Goal: Book appointment/travel/reservation

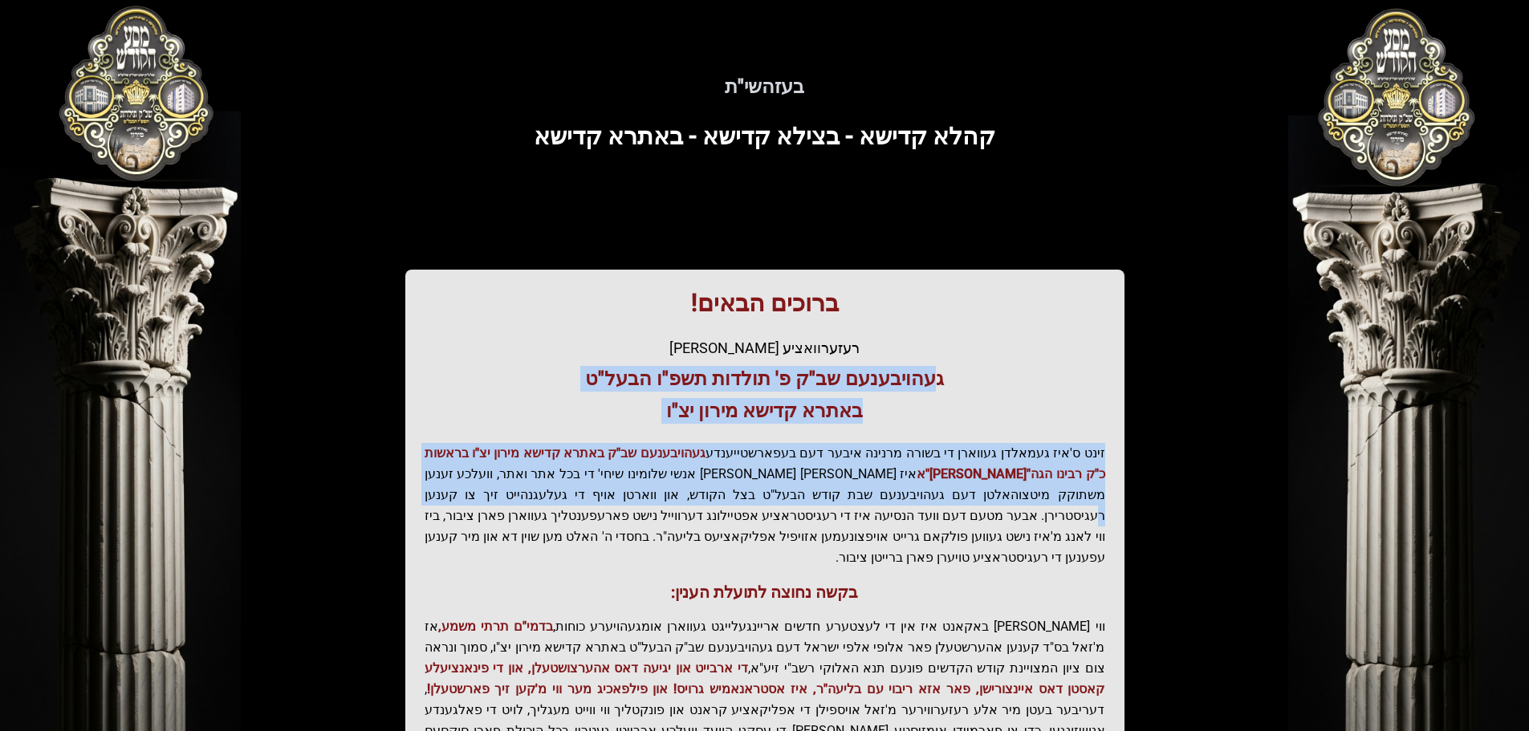
click at [676, 496] on div "ברוכים הבאים! רעזערוואציע אפטיילונג פונעם געהויבענעם שב"ק פ' תולדות תשפ"ו הבעל"…" at bounding box center [764, 547] width 719 height 554
click at [676, 496] on p "זינט ס'איז געמאלדן געווארן די בשורה מרנינה איבער דעם בעפארשטייענדע געהויבענעם ש…" at bounding box center [765, 505] width 681 height 125
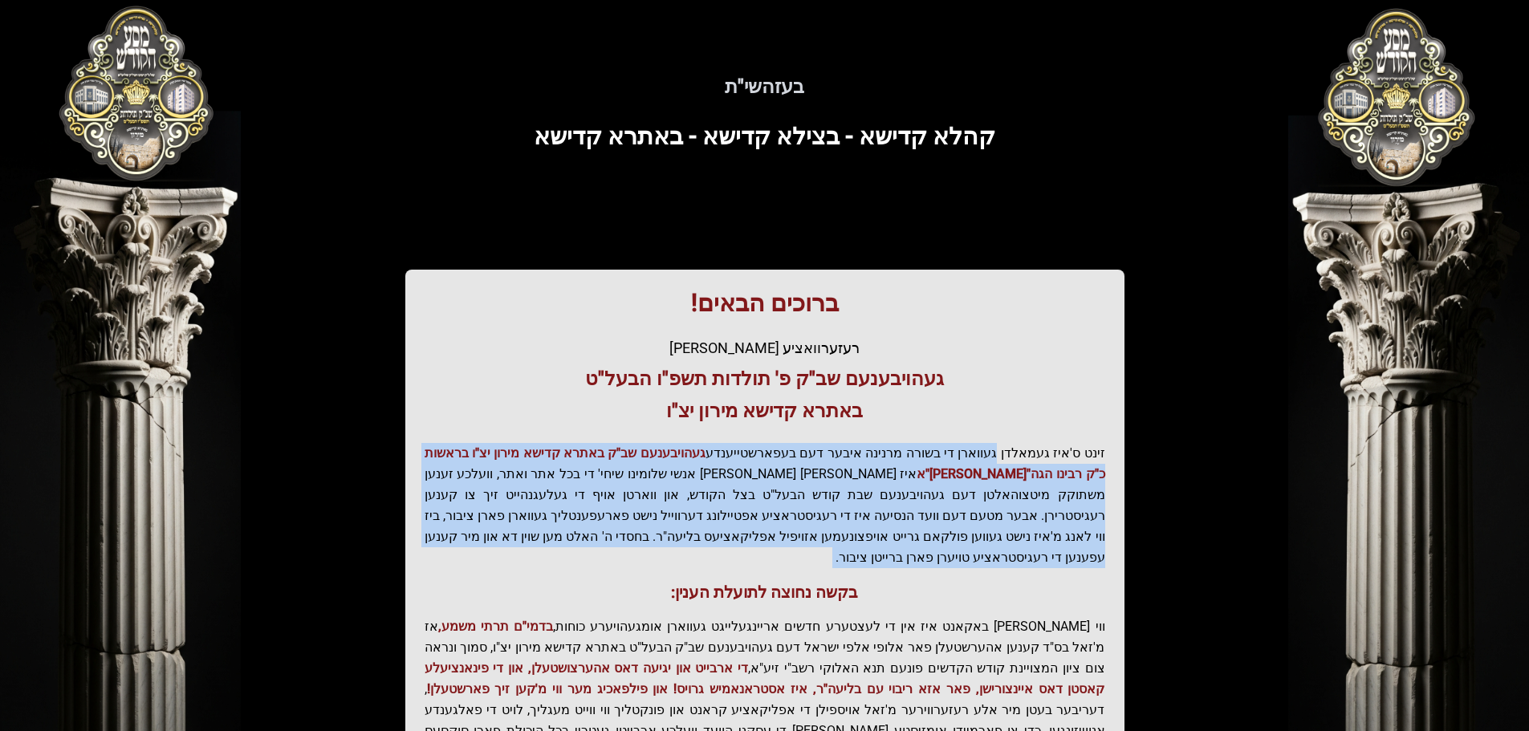
drag, startPoint x: 1004, startPoint y: 457, endPoint x: 955, endPoint y: 550, distance: 104.5
click at [955, 550] on div "ברוכים הבאים! רעזערוואציע אפטיילונג פונעם געהויבענעם שב"ק פ' תולדות תשפ"ו הבעל"…" at bounding box center [764, 547] width 719 height 554
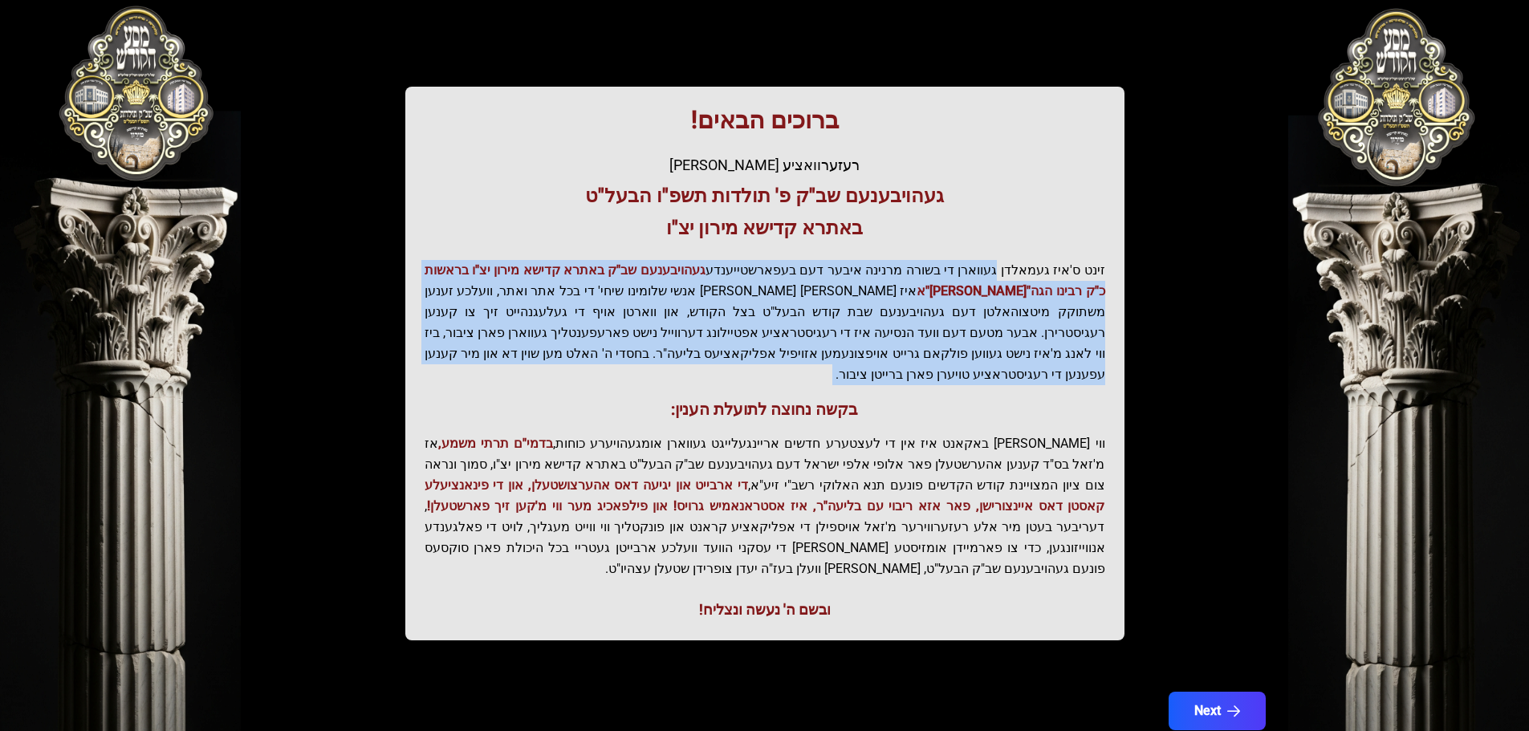
scroll to position [198, 0]
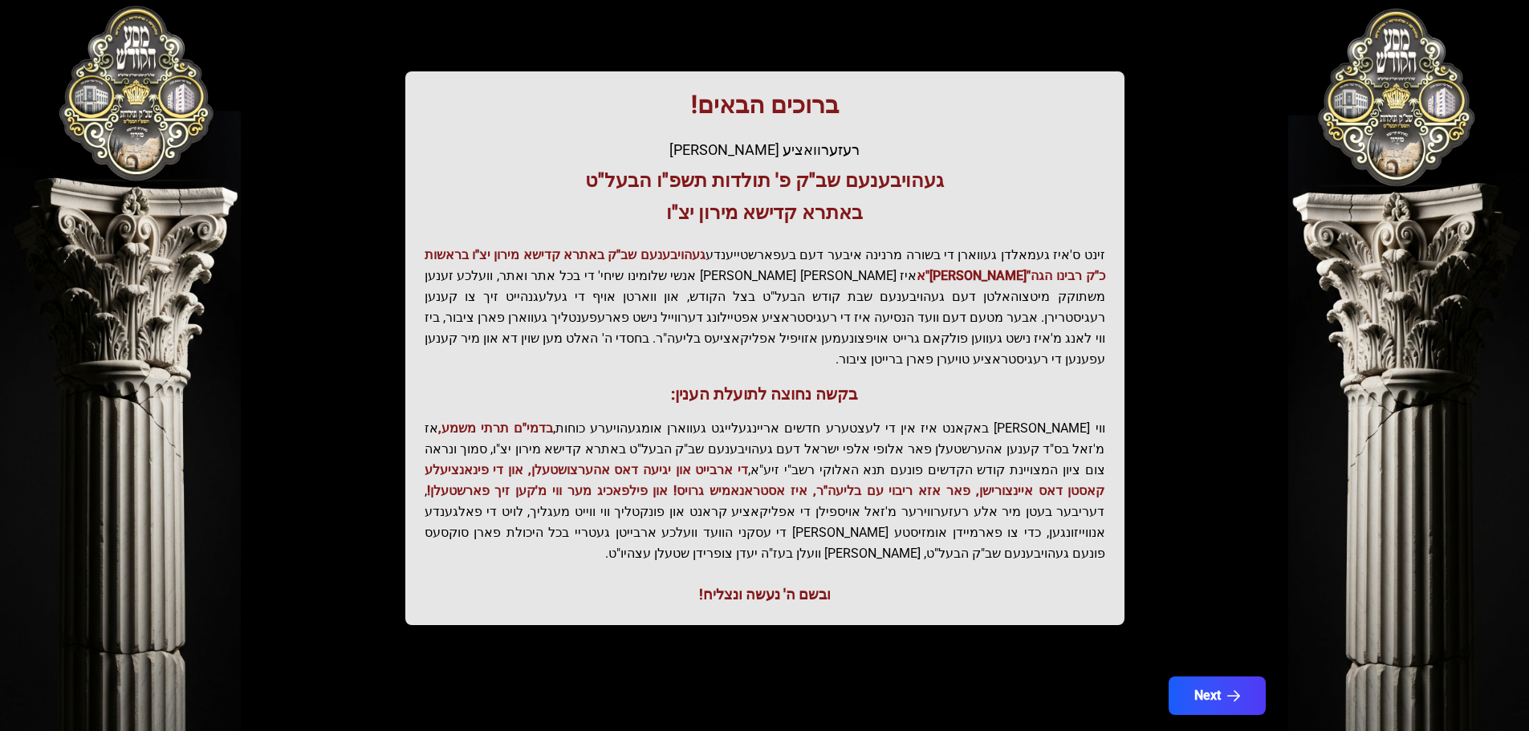
click at [713, 418] on p "ווי שוין ברייט באקאנט איז אין די לעצטערע חדשים אריינגעלייגט געווארן אומגעהויערע…" at bounding box center [765, 491] width 681 height 146
click at [1062, 418] on p "ווי שוין ברייט באקאנט איז אין די לעצטערע חדשים אריינגעלייגט געווארן אומגעהויערע…" at bounding box center [765, 491] width 681 height 146
drag, startPoint x: 1062, startPoint y: 415, endPoint x: 795, endPoint y: 407, distance: 267.4
click at [795, 418] on p "ווי שוין ברייט באקאנט איז אין די לעצטערע חדשים אריינגעלייגט געווארן אומגעהויערע…" at bounding box center [765, 491] width 681 height 146
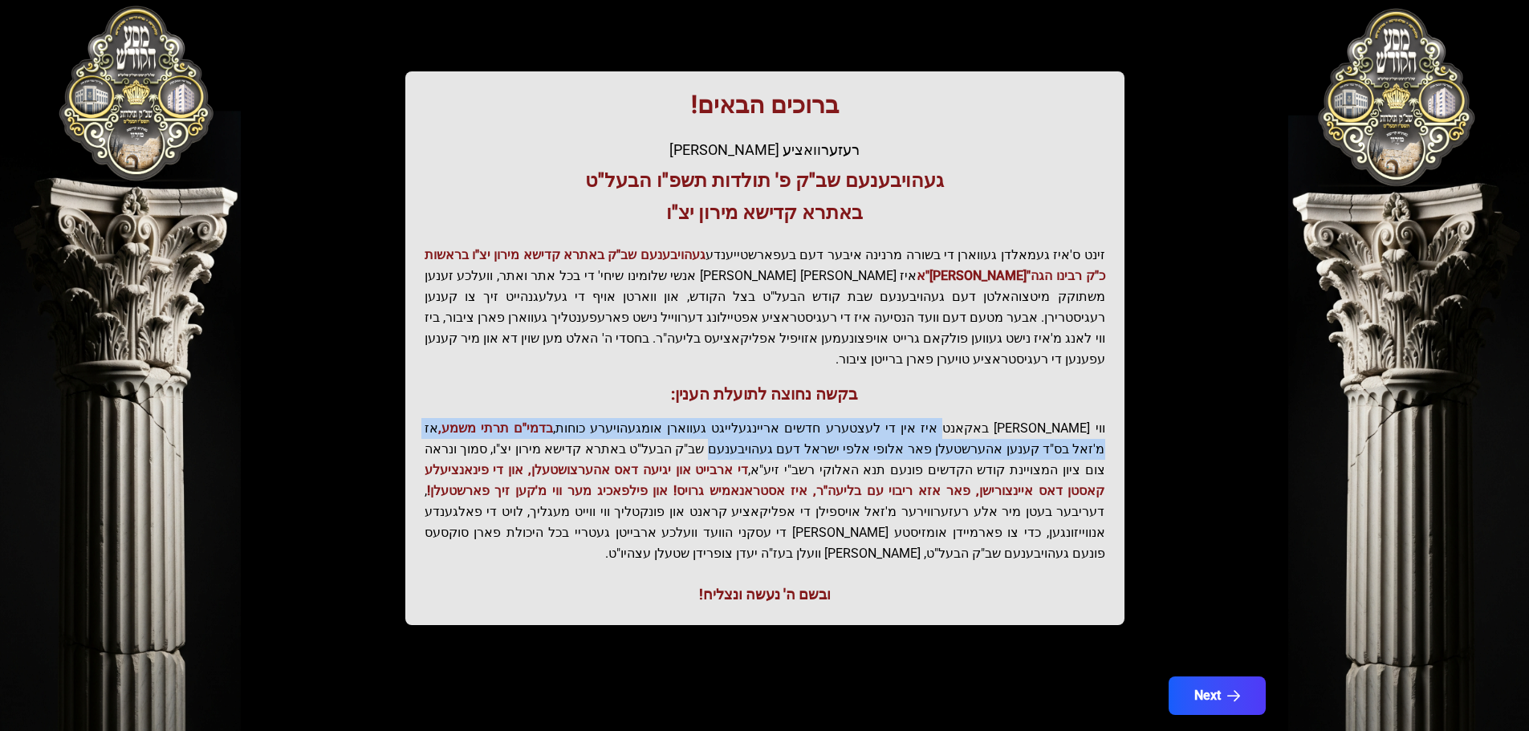
drag, startPoint x: 981, startPoint y: 410, endPoint x: 850, endPoint y: 421, distance: 131.2
click at [850, 421] on p "ווי שוין ברייט באקאנט איז אין די לעצטערע חדשים אריינגעלייגט געווארן אומגעהויערע…" at bounding box center [765, 491] width 681 height 146
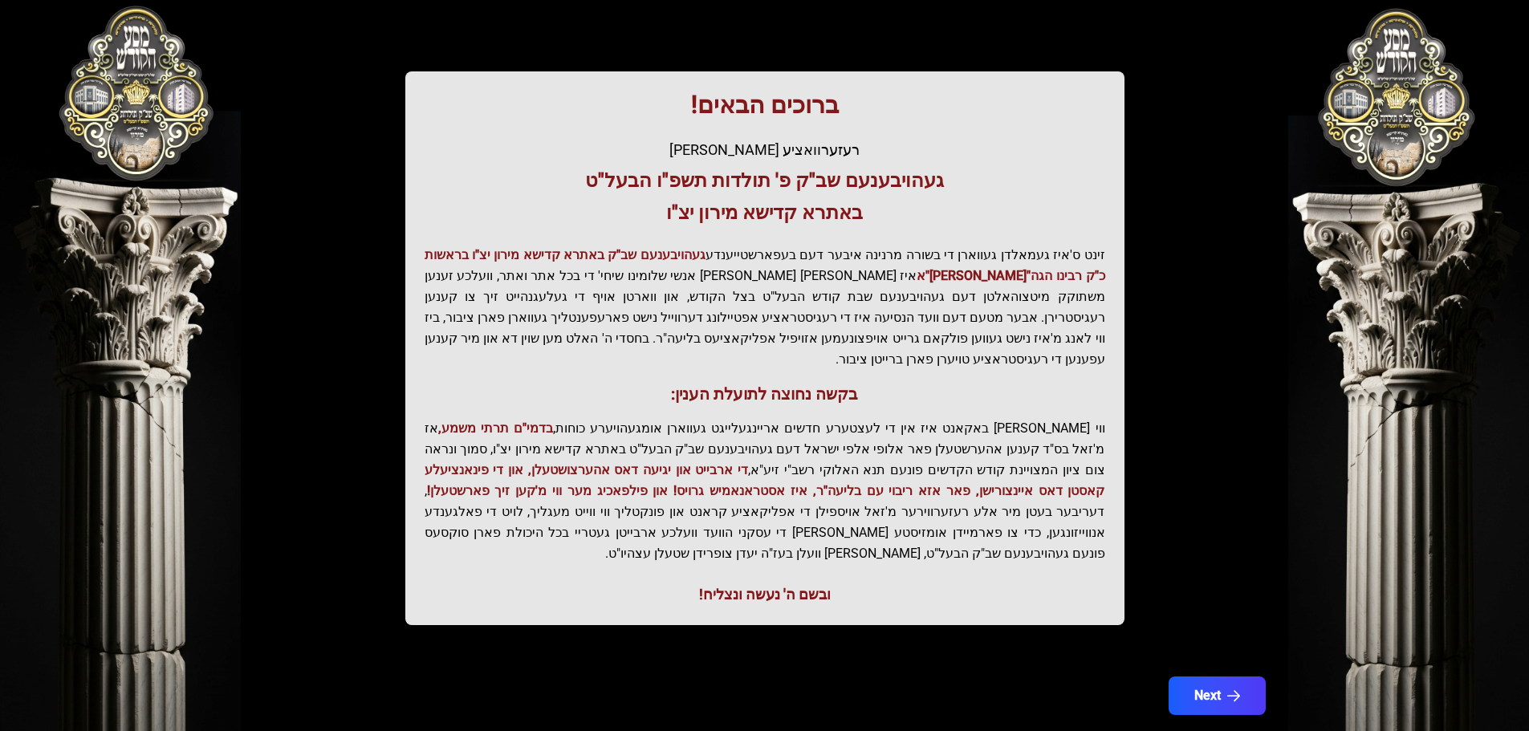
click at [827, 431] on p "ווי שוין ברייט באקאנט איז אין די לעצטערע חדשים אריינגעלייגט געווארן אומגעהויערע…" at bounding box center [765, 491] width 681 height 146
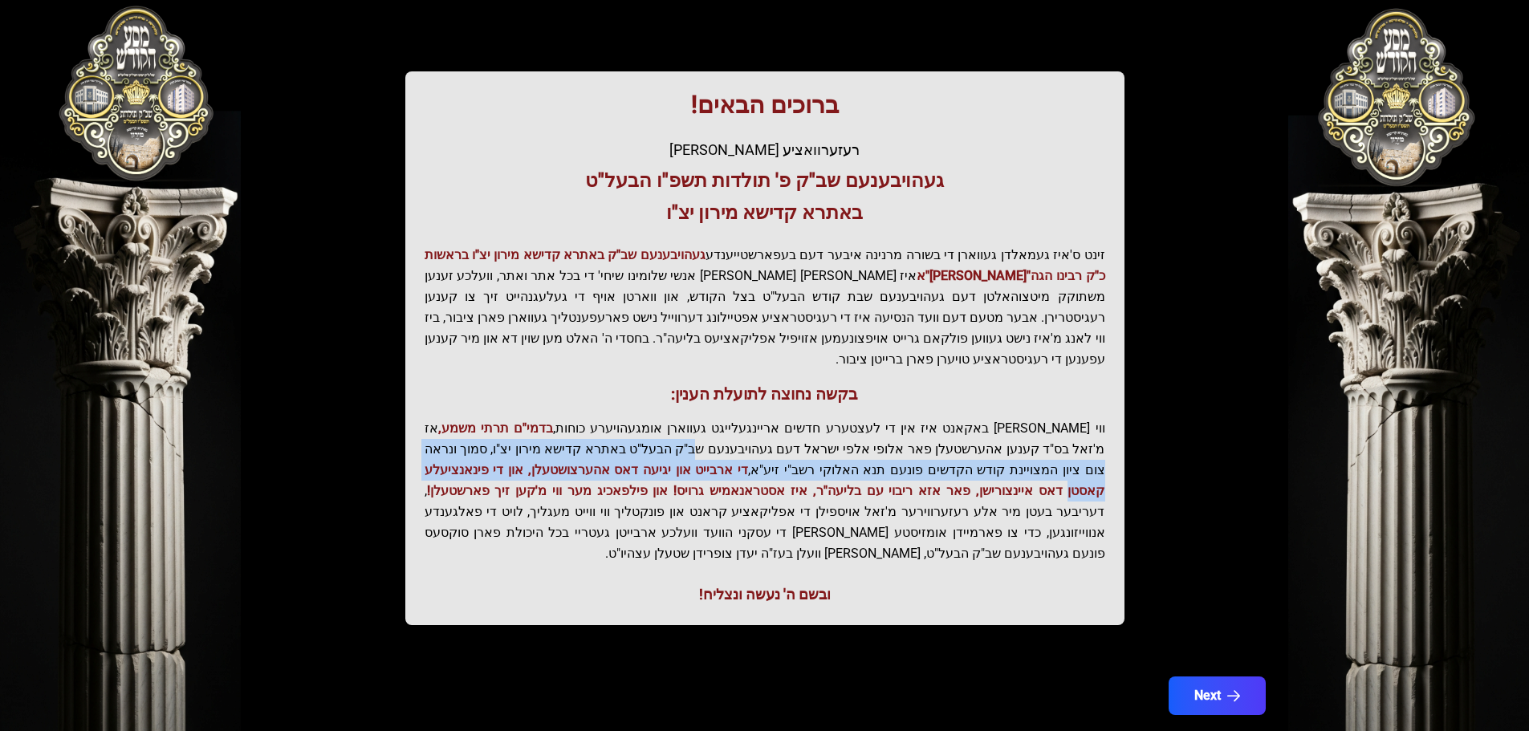
drag, startPoint x: 827, startPoint y: 431, endPoint x: 632, endPoint y: 447, distance: 194.9
click at [632, 447] on p "ווי שוין ברייט באקאנט איז אין די לעצטערע חדשים אריינגעלייגט געווארן אומגעהויערע…" at bounding box center [765, 491] width 681 height 146
click at [632, 462] on span "די ארבייט און יגיעה דאס אהערצושטעלן, און די פינאנציעלע קאסטן דאס איינצורישן, פא…" at bounding box center [765, 480] width 681 height 36
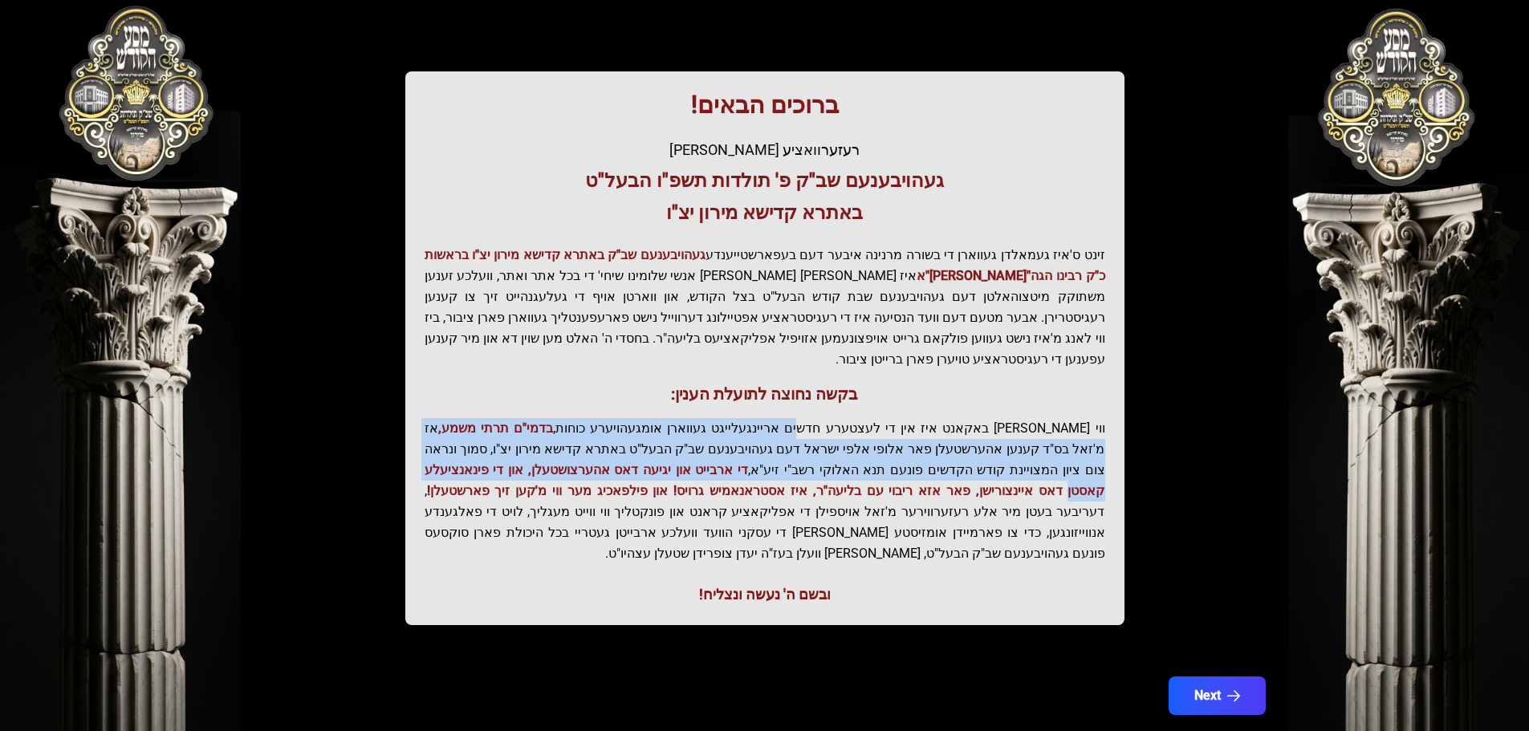
drag, startPoint x: 632, startPoint y: 447, endPoint x: 852, endPoint y: 407, distance: 222.7
click at [850, 418] on p "ווי שוין ברייט באקאנט איז אין די לעצטערע חדשים אריינגעלייגט געווארן אומגעהויערע…" at bounding box center [765, 491] width 681 height 146
click at [852, 418] on p "ווי שוין ברייט באקאנט איז אין די לעצטערע חדשים אריינגעלייגט געווארן אומגעהויערע…" at bounding box center [765, 491] width 681 height 146
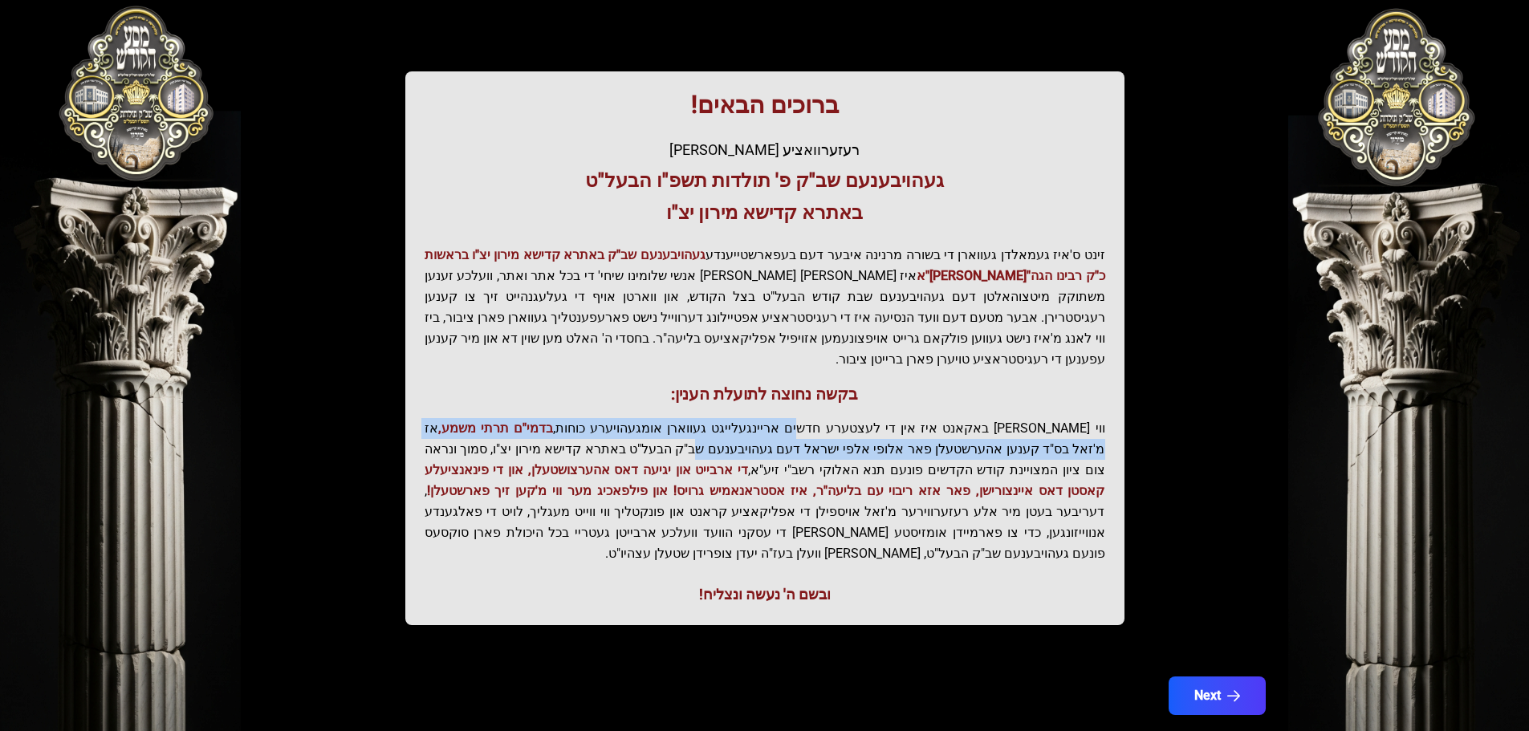
drag, startPoint x: 852, startPoint y: 407, endPoint x: 841, endPoint y: 426, distance: 21.9
click at [841, 426] on p "ווי שוין ברייט באקאנט איז אין די לעצטערע חדשים אריינגעלייגט געווארן אומגעהויערע…" at bounding box center [765, 491] width 681 height 146
drag, startPoint x: 841, startPoint y: 426, endPoint x: 891, endPoint y: 405, distance: 54.0
click at [891, 418] on p "ווי שוין ברייט באקאנט איז אין די לעצטערע חדשים אריינגעלייגט געווארן אומגעהויערע…" at bounding box center [765, 491] width 681 height 146
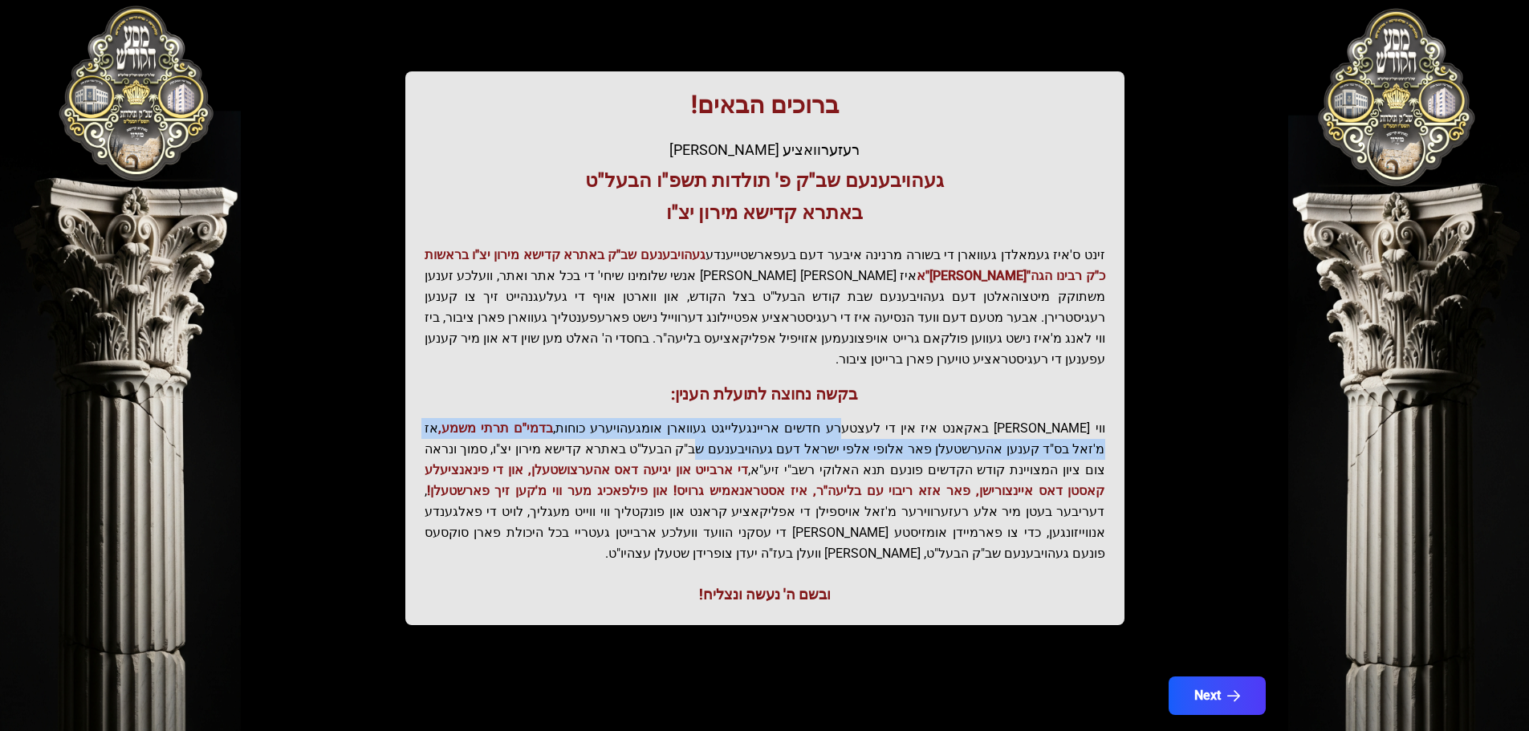
click at [891, 418] on p "ווי שוין ברייט באקאנט איז אין די לעצטערע חדשים אריינגעלייגט געווארן אומגעהויערע…" at bounding box center [765, 491] width 681 height 146
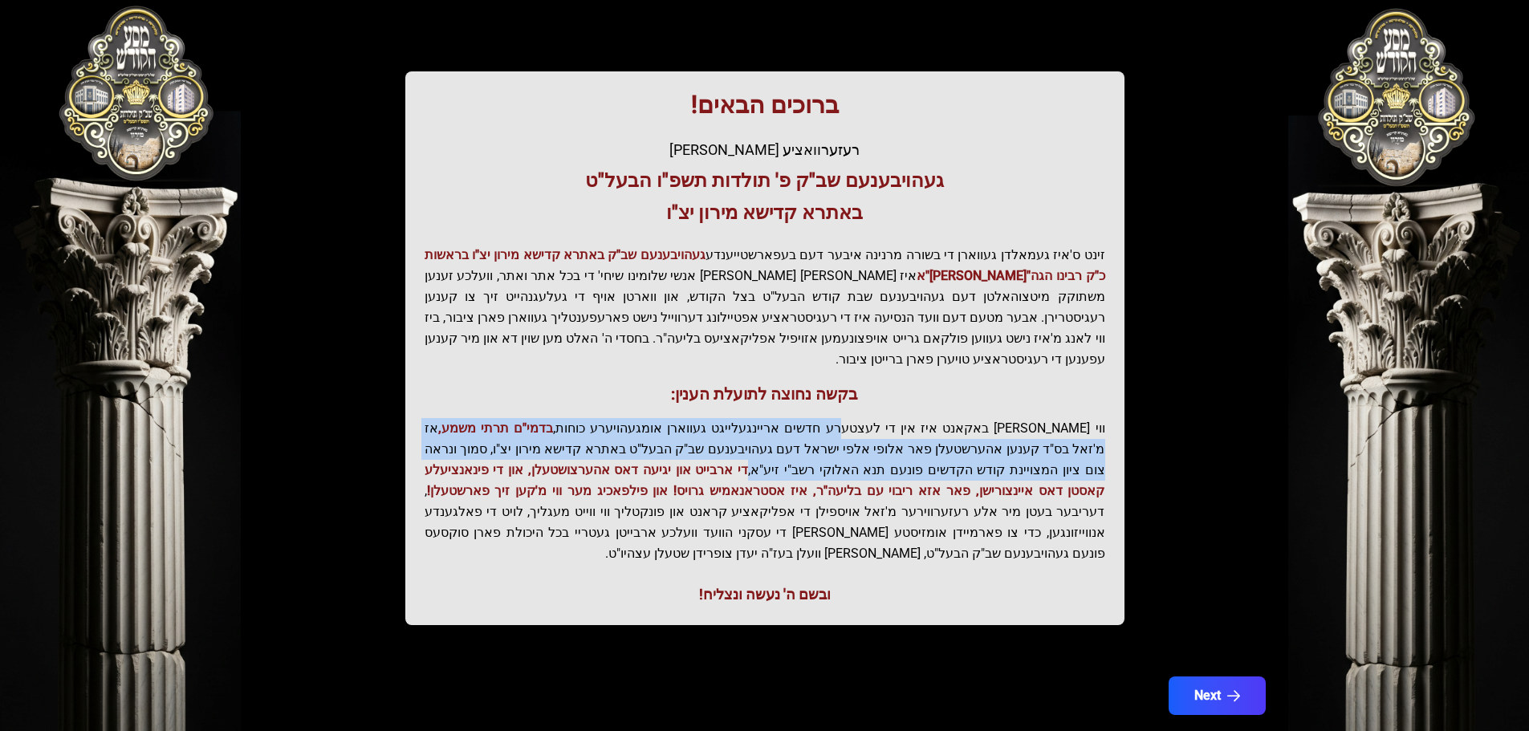
drag, startPoint x: 891, startPoint y: 405, endPoint x: 958, endPoint y: 450, distance: 81.0
click at [958, 450] on p "ווי שוין ברייט באקאנט איז אין די לעצטערע חדשים אריינגעלייגט געווארן אומגעהויערע…" at bounding box center [765, 491] width 681 height 146
click at [954, 450] on p "ווי שוין ברייט באקאנט איז אין די לעצטערע חדשים אריינגעלייגט געווארן אומגעהויערע…" at bounding box center [765, 491] width 681 height 146
drag, startPoint x: 954, startPoint y: 450, endPoint x: 1126, endPoint y: 406, distance: 177.3
click at [1126, 406] on div "בעזהשי"ת קהלא קדישא - בצילא קדישא - באתרא קדישא ברוכים הבאים! רעזערוואציע אפטיי…" at bounding box center [764, 245] width 1027 height 811
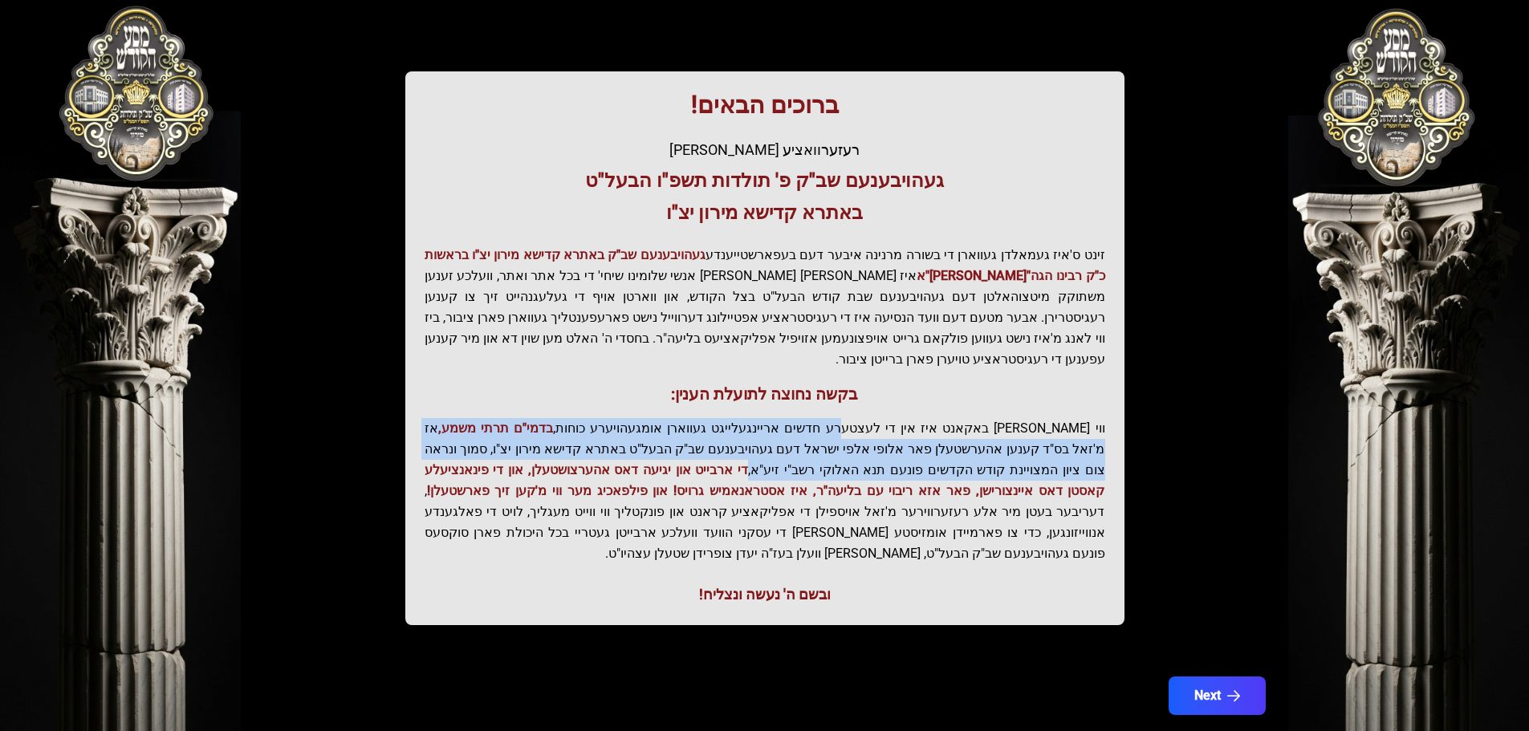
click at [1112, 407] on div "ברוכים הבאים! רעזערוואציע אפטיילונג פונעם געהויבענעם שב"ק פ' תולדות תשפ"ו הבעל"…" at bounding box center [764, 348] width 719 height 554
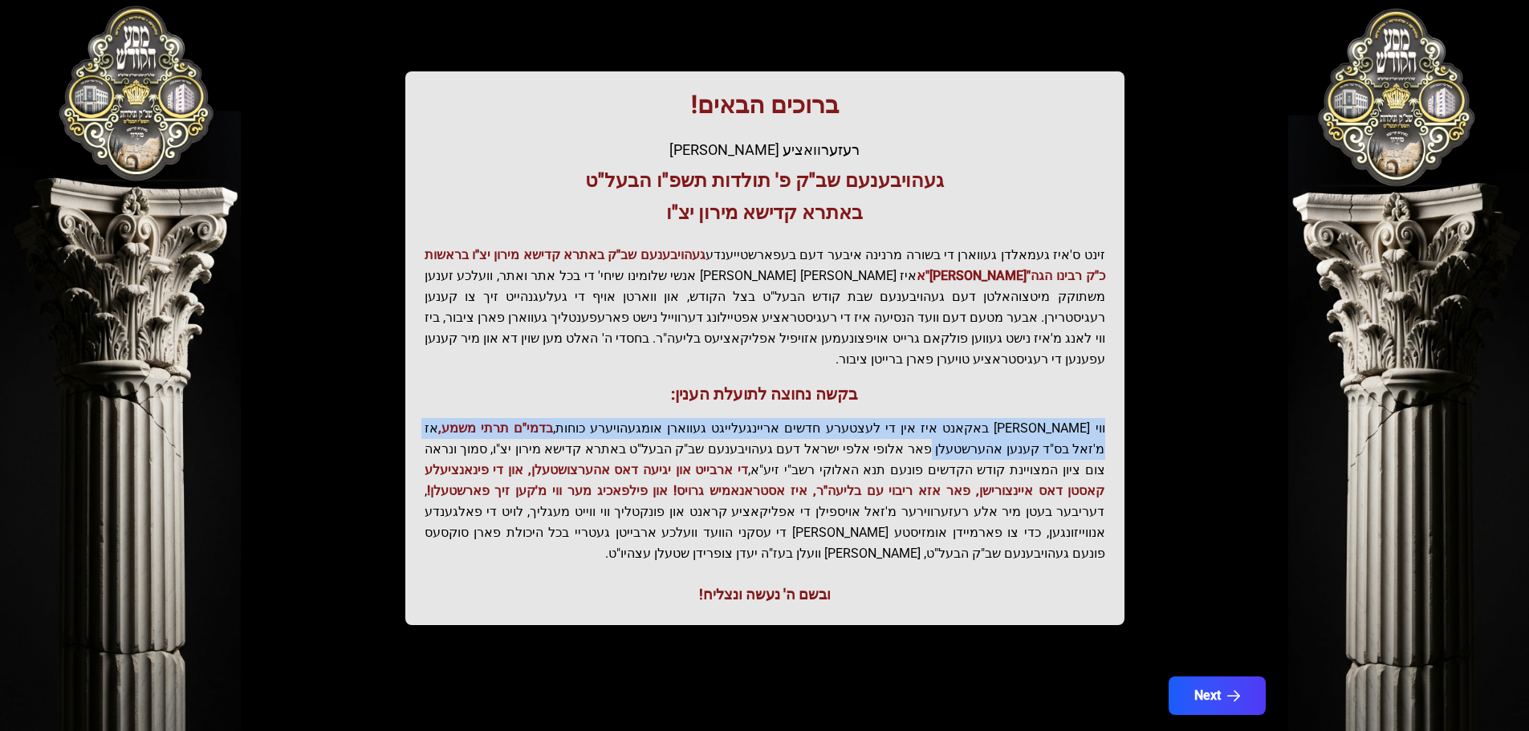
drag, startPoint x: 1112, startPoint y: 407, endPoint x: 1092, endPoint y: 421, distance: 24.3
click at [1092, 421] on div "ברוכים הבאים! רעזערוואציע אפטיילונג פונעם געהויבענעם שב"ק פ' תולדות תשפ"ו הבעל"…" at bounding box center [764, 348] width 719 height 554
click at [1092, 420] on p "ווי שוין ברייט באקאנט איז אין די לעצטערע חדשים אריינגעלייגט געווארן אומגעהויערע…" at bounding box center [765, 491] width 681 height 146
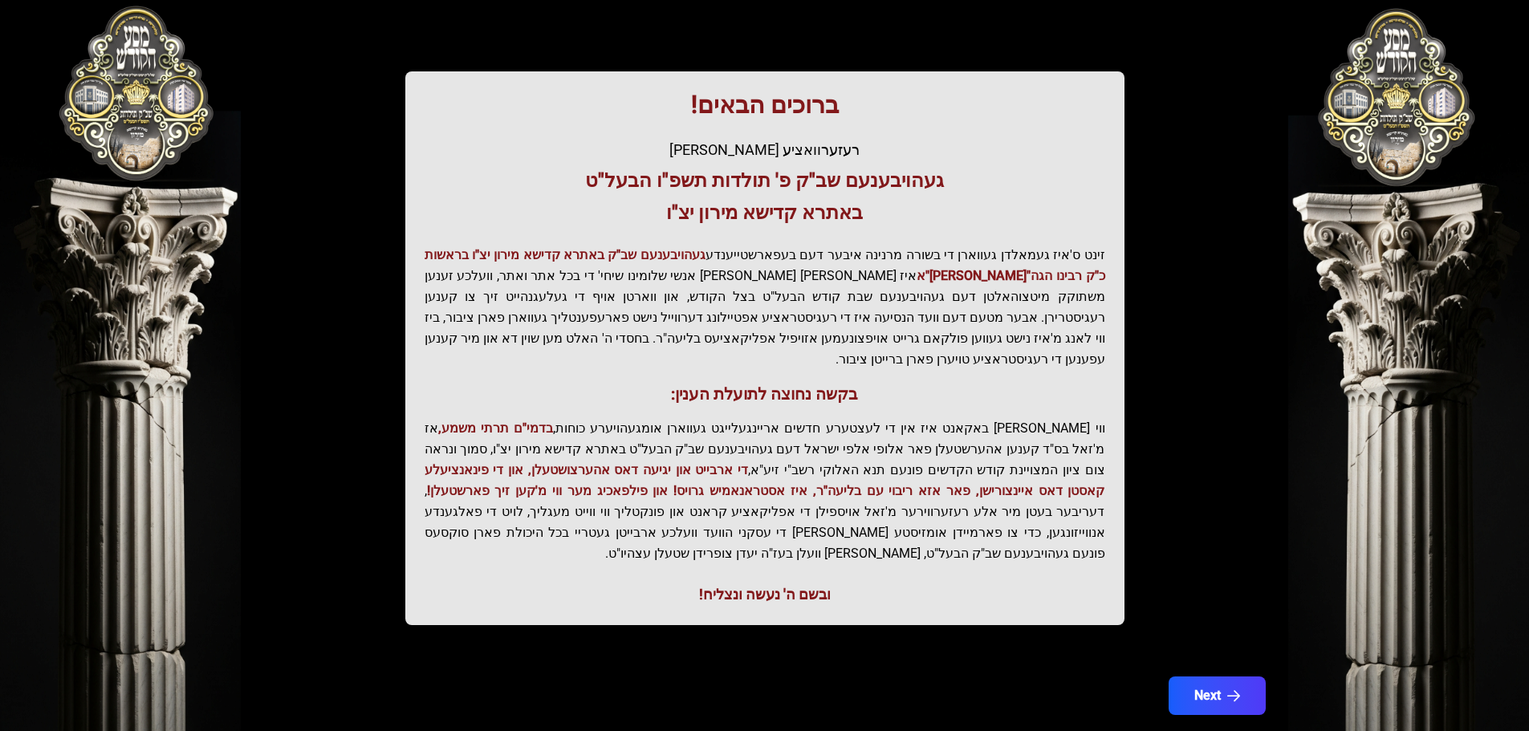
click at [1092, 418] on p "ווי שוין ברייט באקאנט איז אין די לעצטערע חדשים אריינגעלייגט געווארן אומגעהויערע…" at bounding box center [765, 491] width 681 height 146
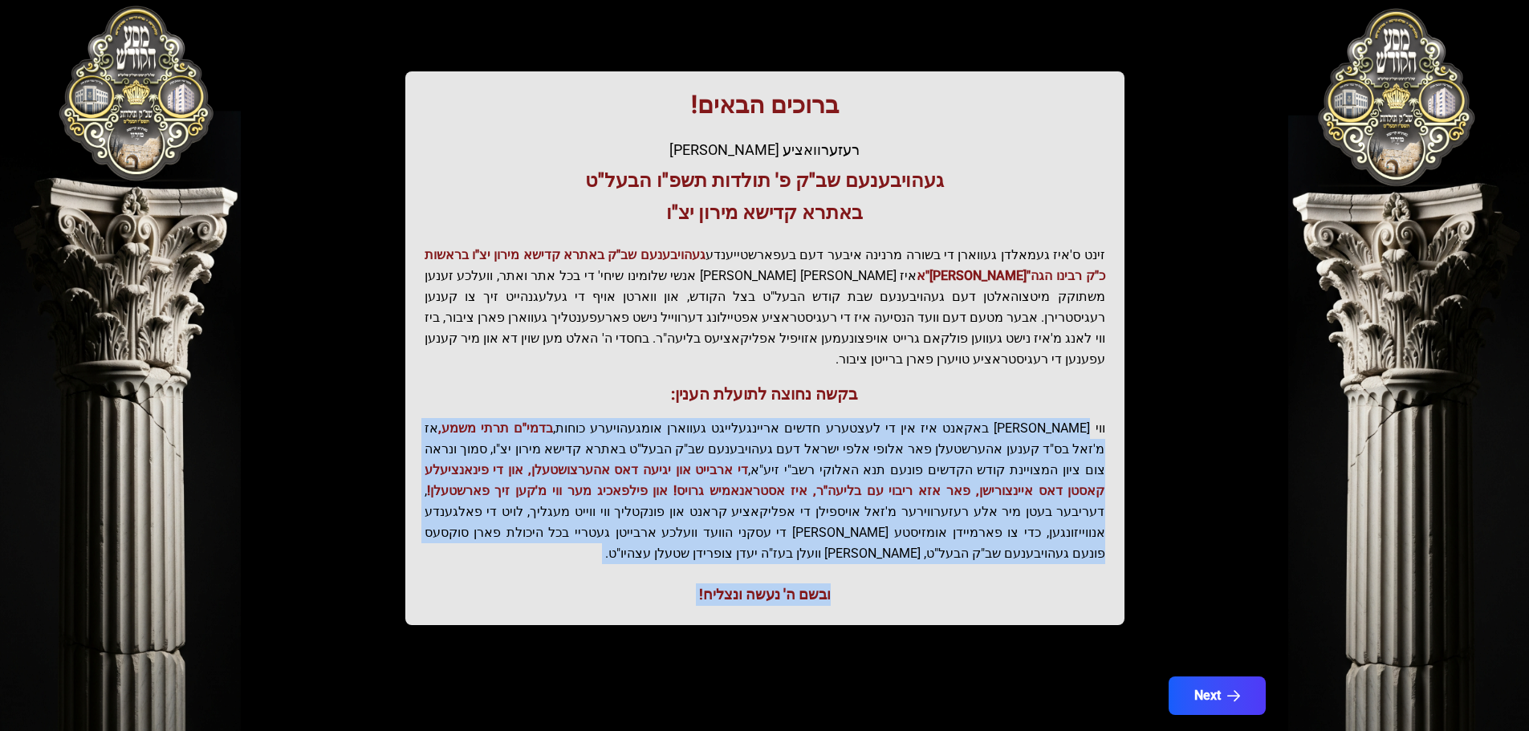
drag, startPoint x: 1092, startPoint y: 406, endPoint x: 395, endPoint y: 531, distance: 708.6
click at [395, 531] on div "בעזהשי"ת קהלא קדישא - בצילא קדישא - באתרא קדישא ברוכים הבאים! רעזערוואציע אפטיי…" at bounding box center [764, 245] width 1027 height 811
click at [1205, 676] on button "Next" at bounding box center [1216, 696] width 102 height 40
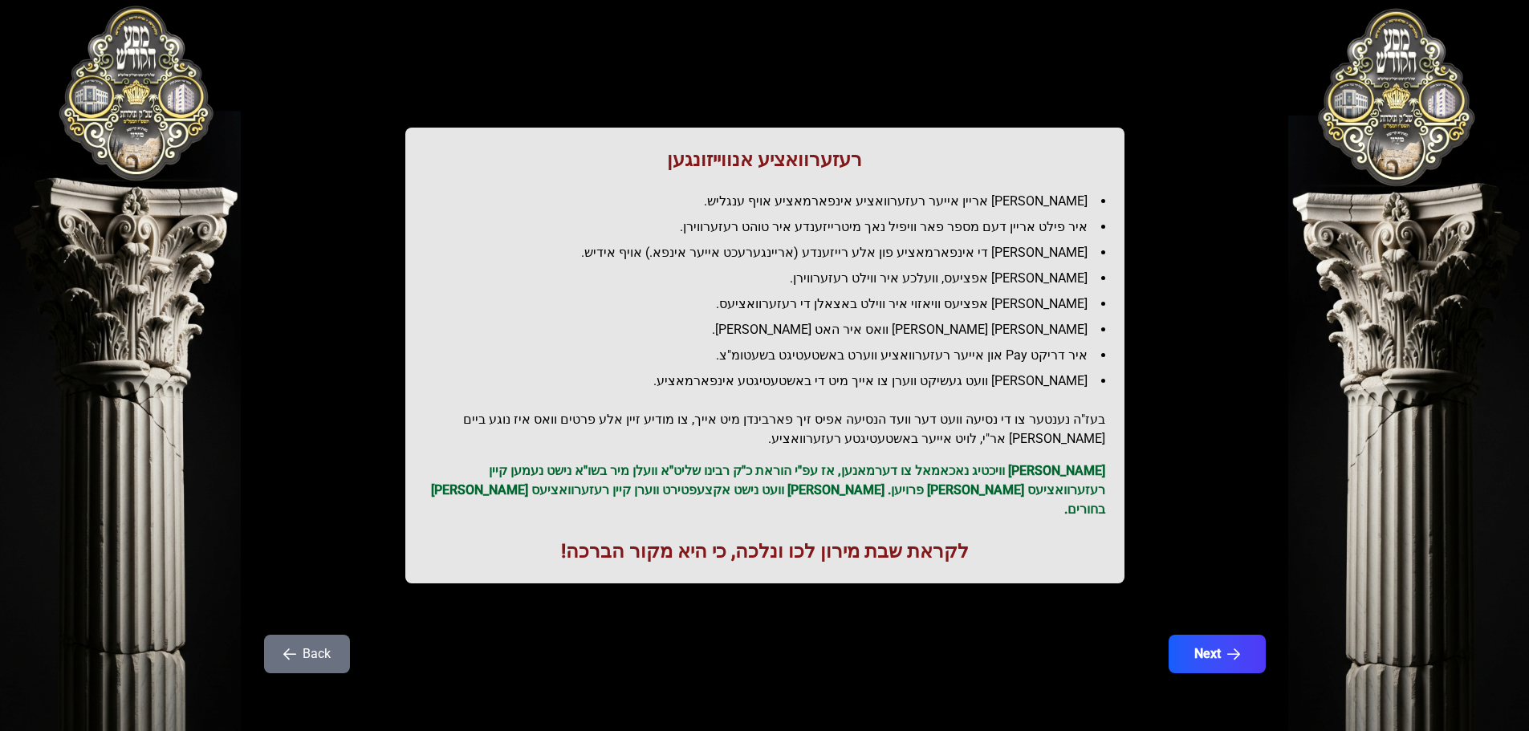
scroll to position [0, 0]
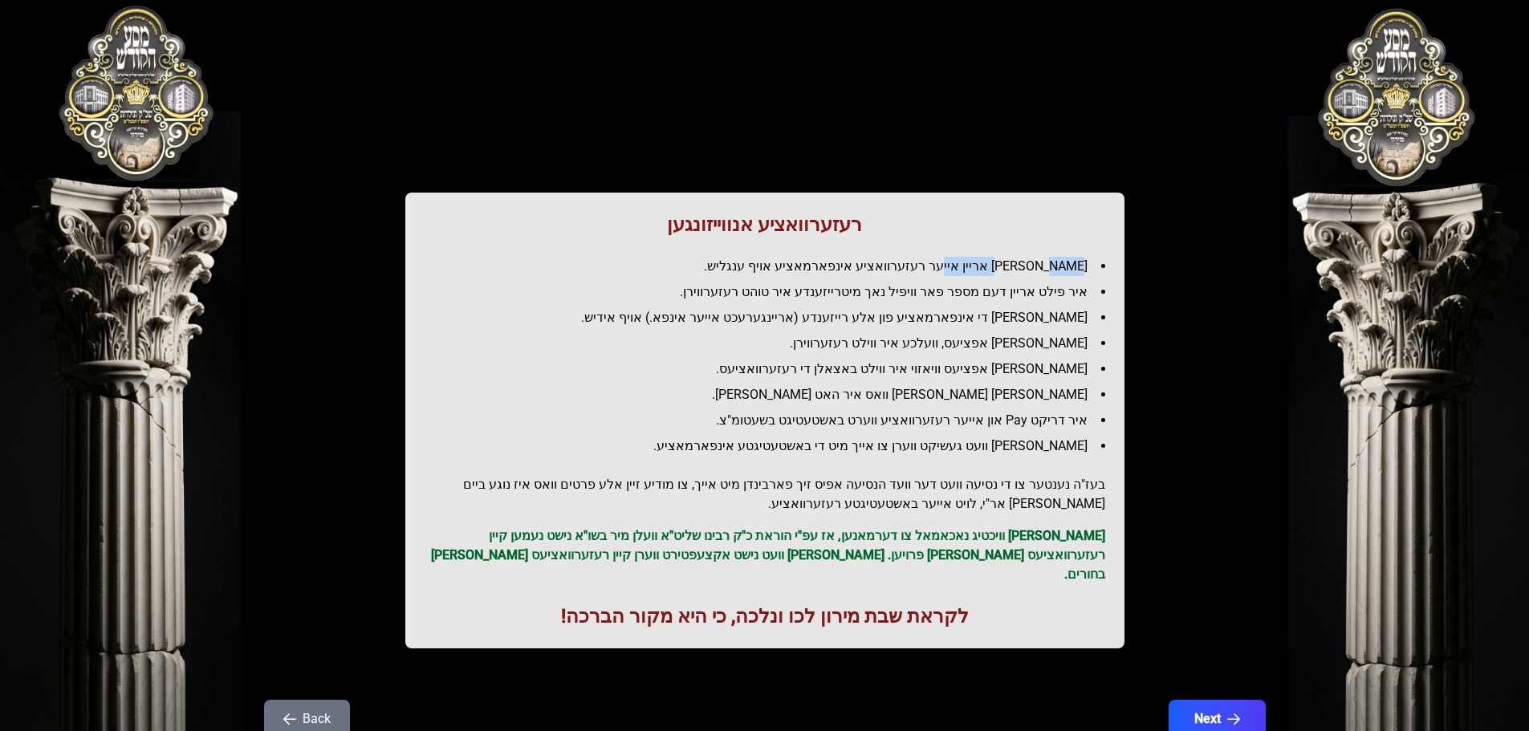
drag, startPoint x: 1046, startPoint y: 256, endPoint x: 974, endPoint y: 272, distance: 74.0
click at [974, 272] on div "רעזערוואציע אנווייזונגען איר לייגט אריין אייער רעזערוואציע אינפארמאציע אויף ענג…" at bounding box center [764, 421] width 719 height 456
click at [974, 272] on li "[PERSON_NAME] אריין אייער רעזערוואציע אינפארמאציע אויף ענגליש." at bounding box center [771, 266] width 668 height 19
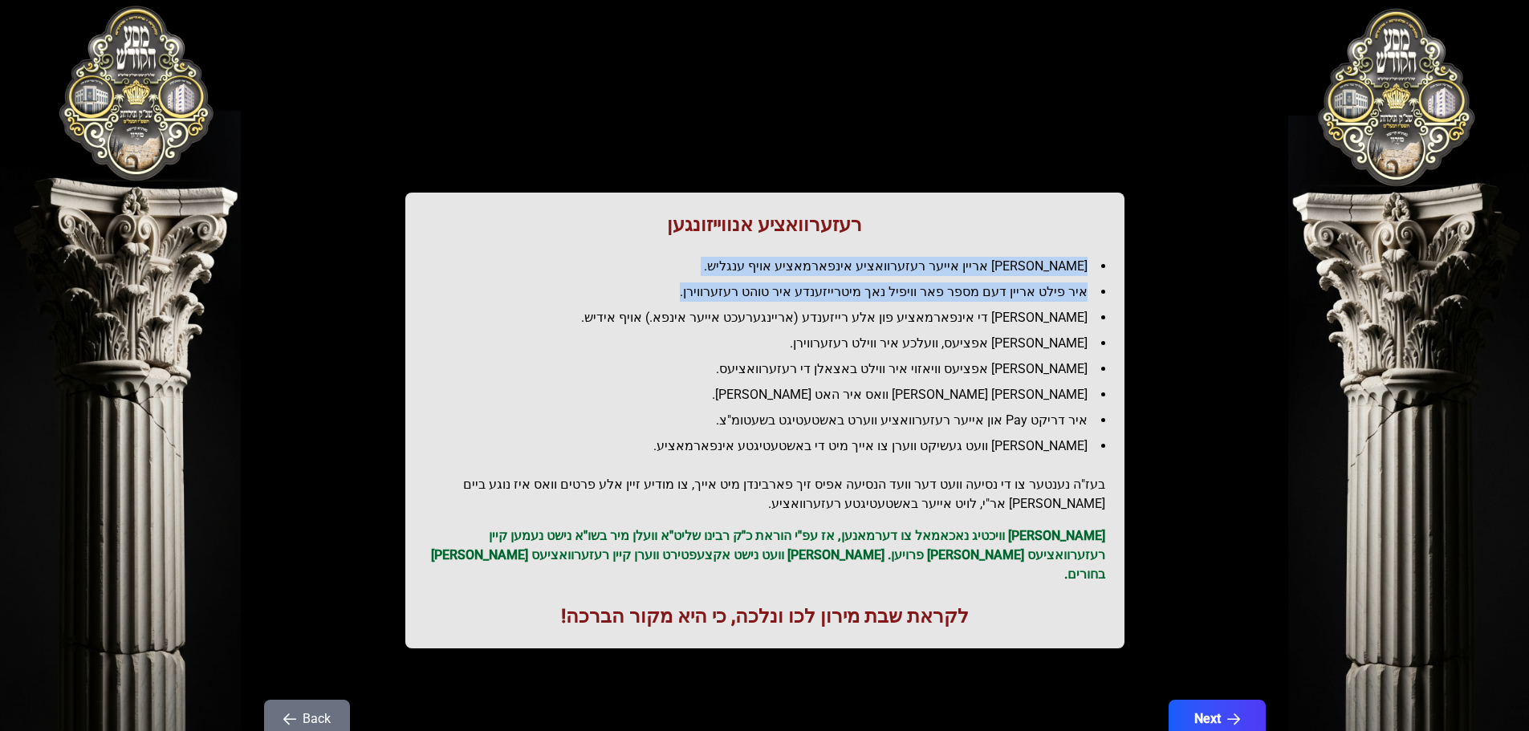
drag, startPoint x: 1100, startPoint y: 265, endPoint x: 673, endPoint y: 297, distance: 428.2
click at [673, 297] on ul "[PERSON_NAME] אריין אייער רעזערוואציע אינפארמאציע אויף ענגליש. איר פילט אריין ד…" at bounding box center [765, 356] width 681 height 199
click at [673, 297] on li "איר פילט אריין דעם מספר פאר וויפיל נאך מיטרייזענדע איר טוהט רעזערווירן." at bounding box center [771, 292] width 668 height 19
drag, startPoint x: 673, startPoint y: 297, endPoint x: 1140, endPoint y: 230, distance: 472.6
click at [1140, 230] on div "רעזערוואציע אנווייזונגען איר לייגט אריין אייער רעזערוואציע אינפארמאציע אויף ענג…" at bounding box center [764, 357] width 1027 height 636
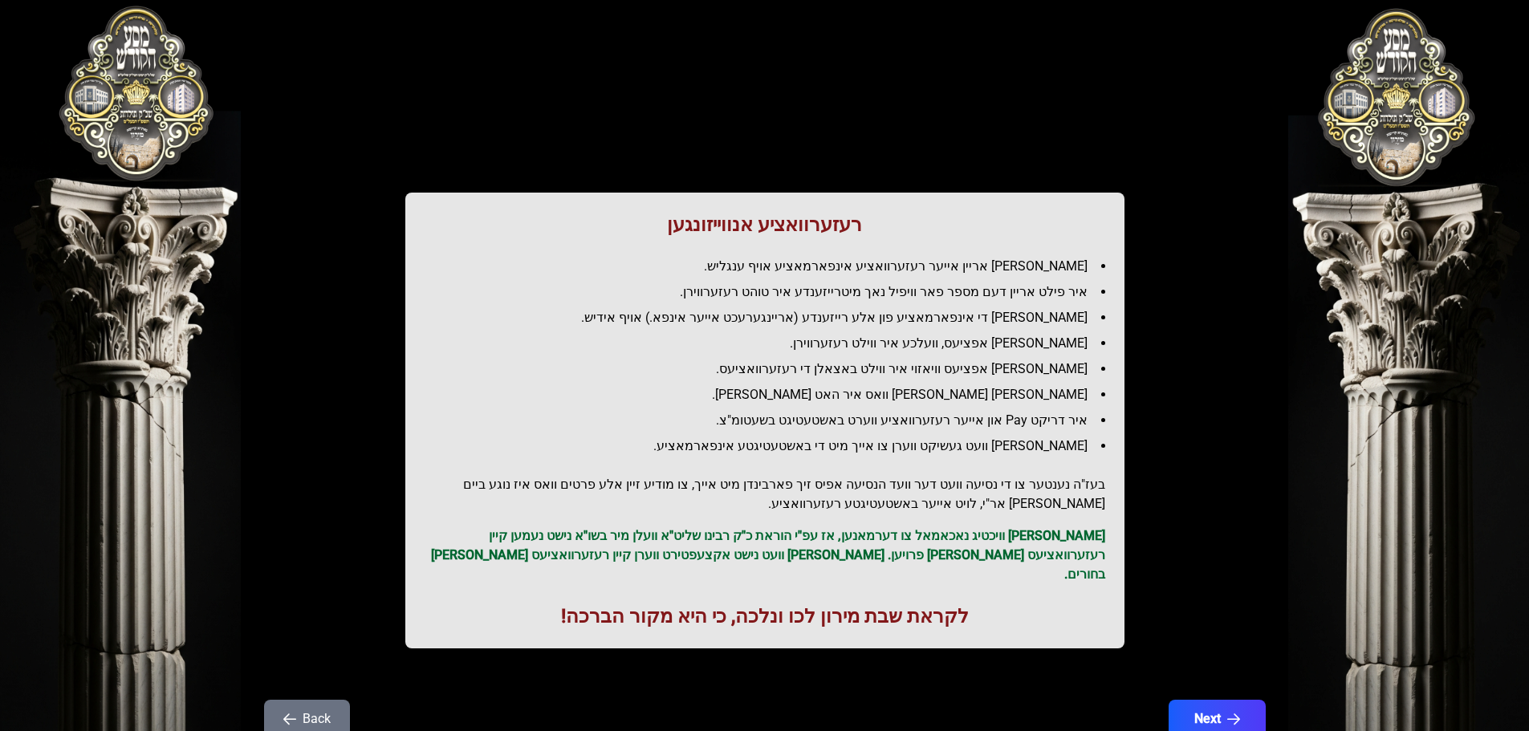
click at [1050, 344] on li "[PERSON_NAME] אפציעס, וועלכע איר ווילט רעזערווירן." at bounding box center [771, 343] width 668 height 19
click at [1088, 279] on ul "[PERSON_NAME] אריין אייער רעזערוואציע אינפארמאציע אויף ענגליש. איר פילט אריין ד…" at bounding box center [765, 356] width 681 height 199
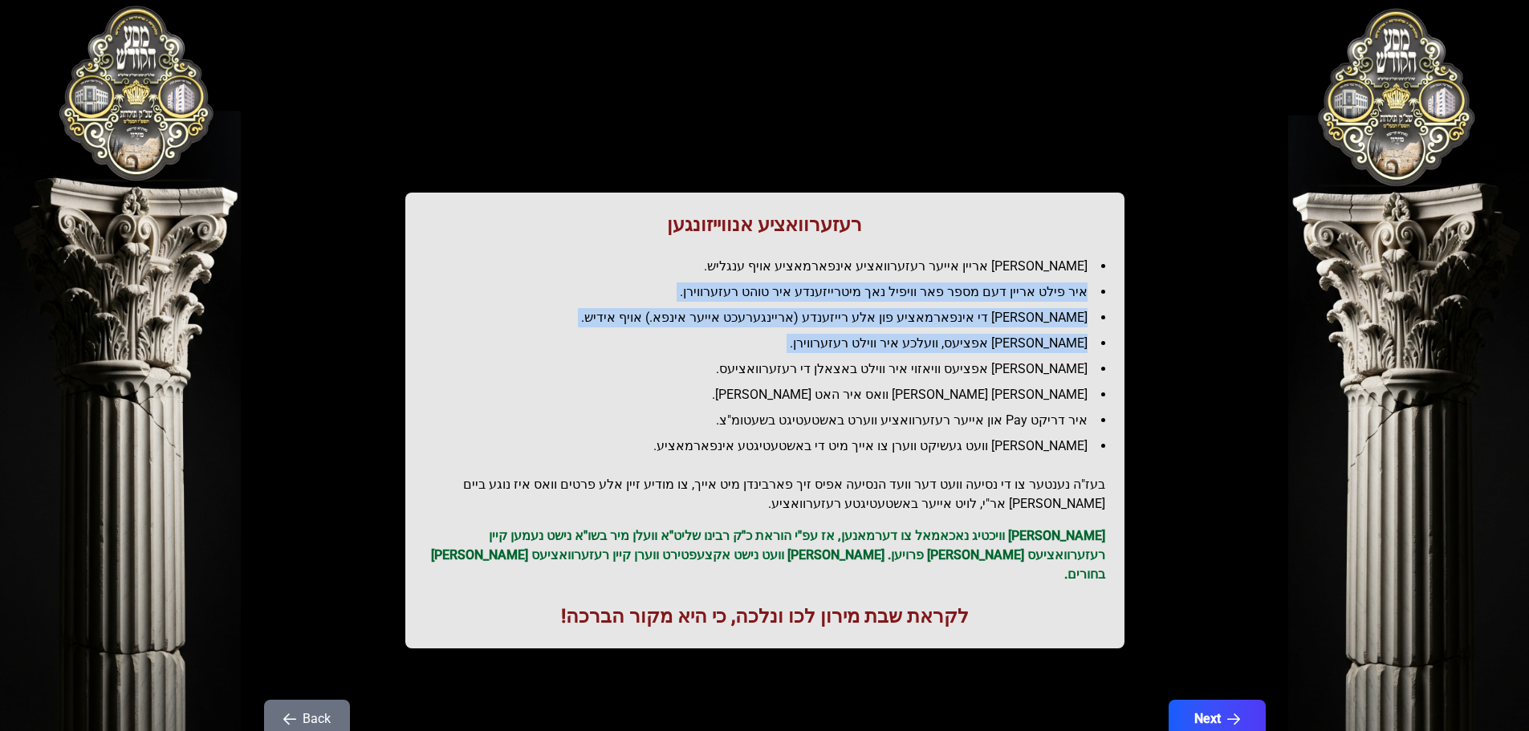
drag, startPoint x: 1088, startPoint y: 279, endPoint x: 729, endPoint y: 348, distance: 366.1
click at [729, 348] on ul "[PERSON_NAME] אריין אייער רעזערוואציע אינפארמאציע אויף ענגליש. איר פילט אריין ד…" at bounding box center [765, 356] width 681 height 199
click at [729, 348] on li "[PERSON_NAME] אפציעס, וועלכע איר ווילט רעזערווירן." at bounding box center [771, 343] width 668 height 19
drag, startPoint x: 729, startPoint y: 348, endPoint x: 1044, endPoint y: 205, distance: 346.6
click at [1044, 205] on div "רעזערוואציע אנווייזונגען איר לייגט אריין אייער רעזערוואציע אינפארמאציע אויף ענג…" at bounding box center [764, 421] width 719 height 456
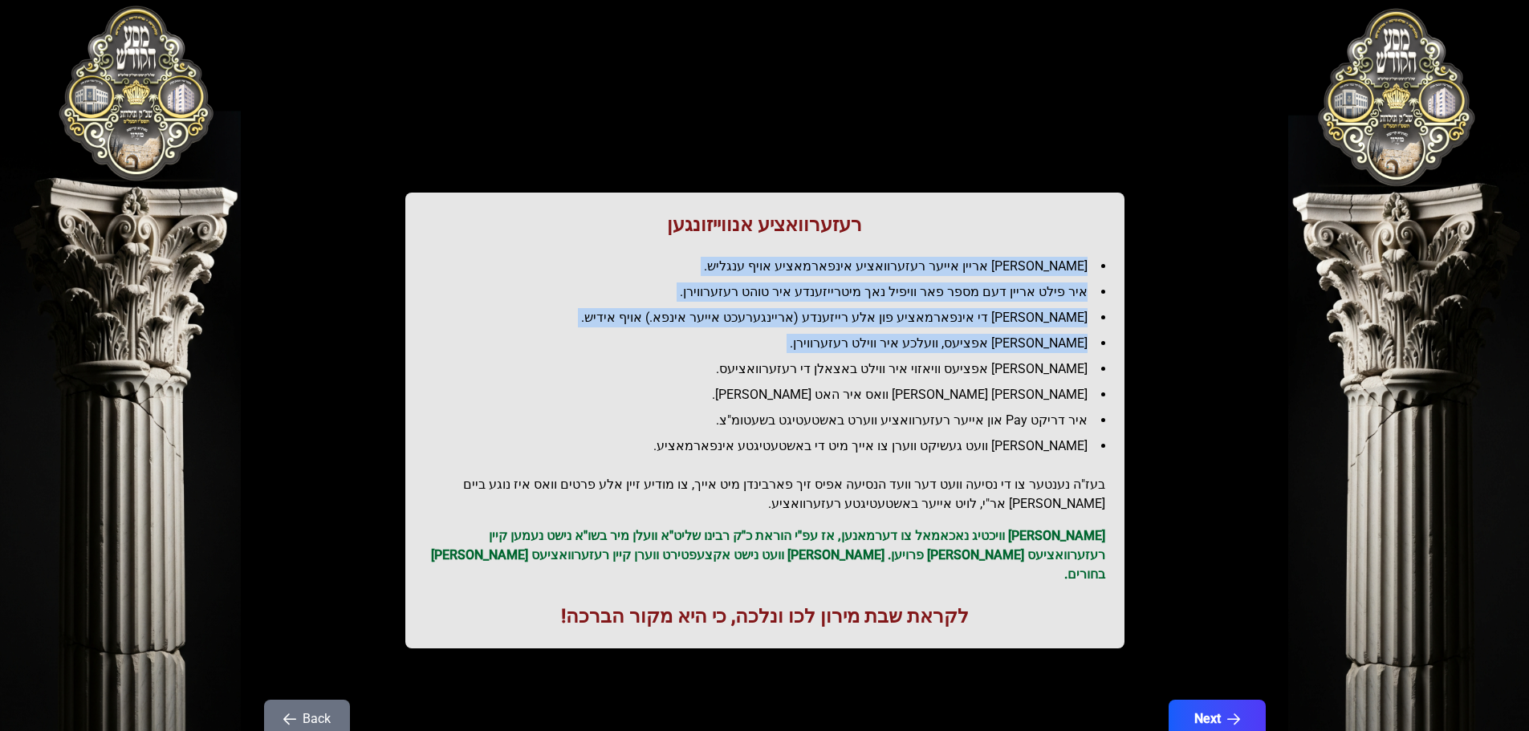
click at [1044, 205] on div "רעזערוואציע אנווייזונגען איר לייגט אריין אייער רעזערוואציע אינפארמאציע אויף ענג…" at bounding box center [764, 421] width 719 height 456
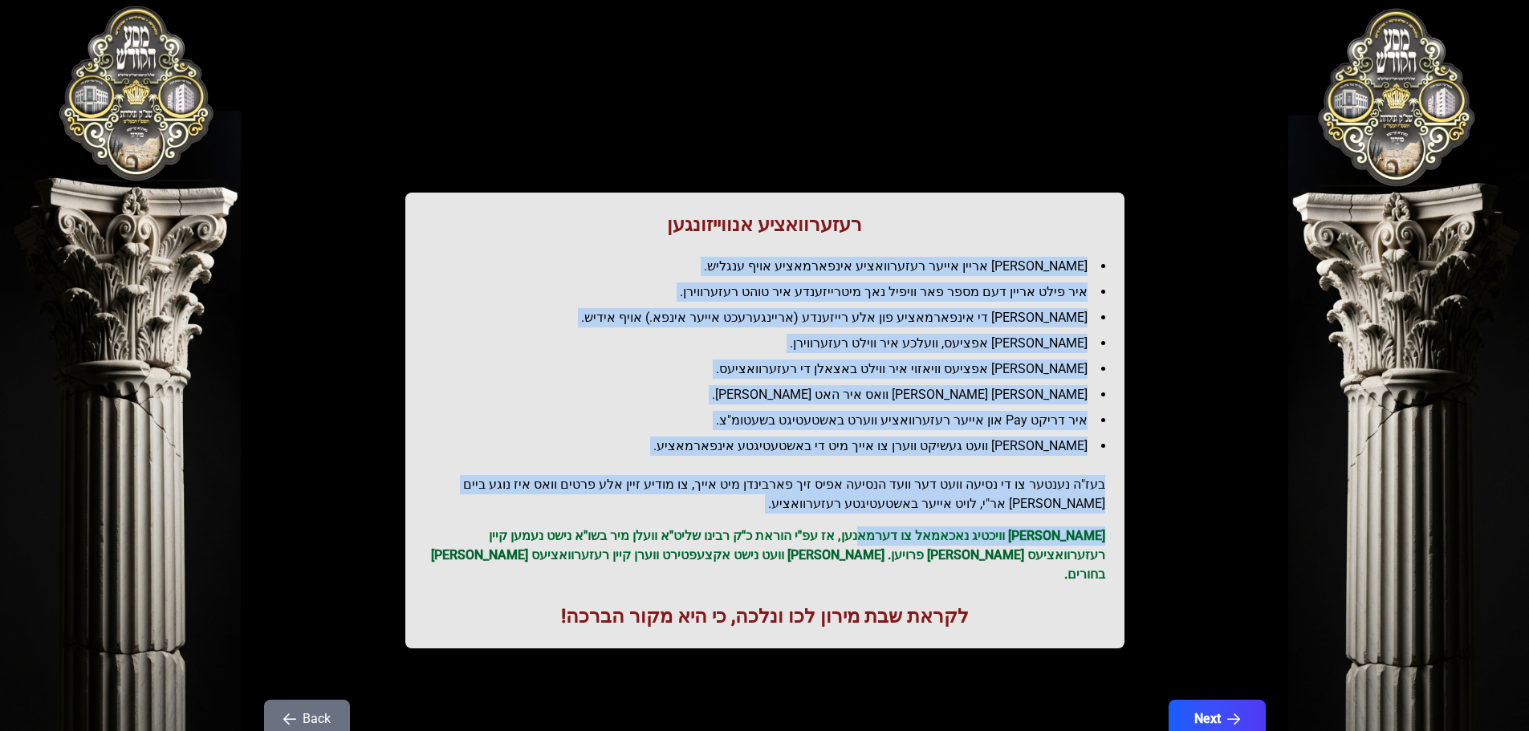
drag, startPoint x: 1044, startPoint y: 205, endPoint x: 902, endPoint y: 526, distance: 351.8
click at [902, 526] on div "רעזערוואציע אנווייזונגען איר לייגט אריין אייער רעזערוואציע אינפארמאציע אויף ענג…" at bounding box center [764, 421] width 719 height 456
click at [902, 526] on p "[PERSON_NAME] וויכטיג נאכאמאל צו דערמאנען, אז עפ"י הוראת כ"ק רבינו שליט"א וועלן…" at bounding box center [765, 555] width 681 height 58
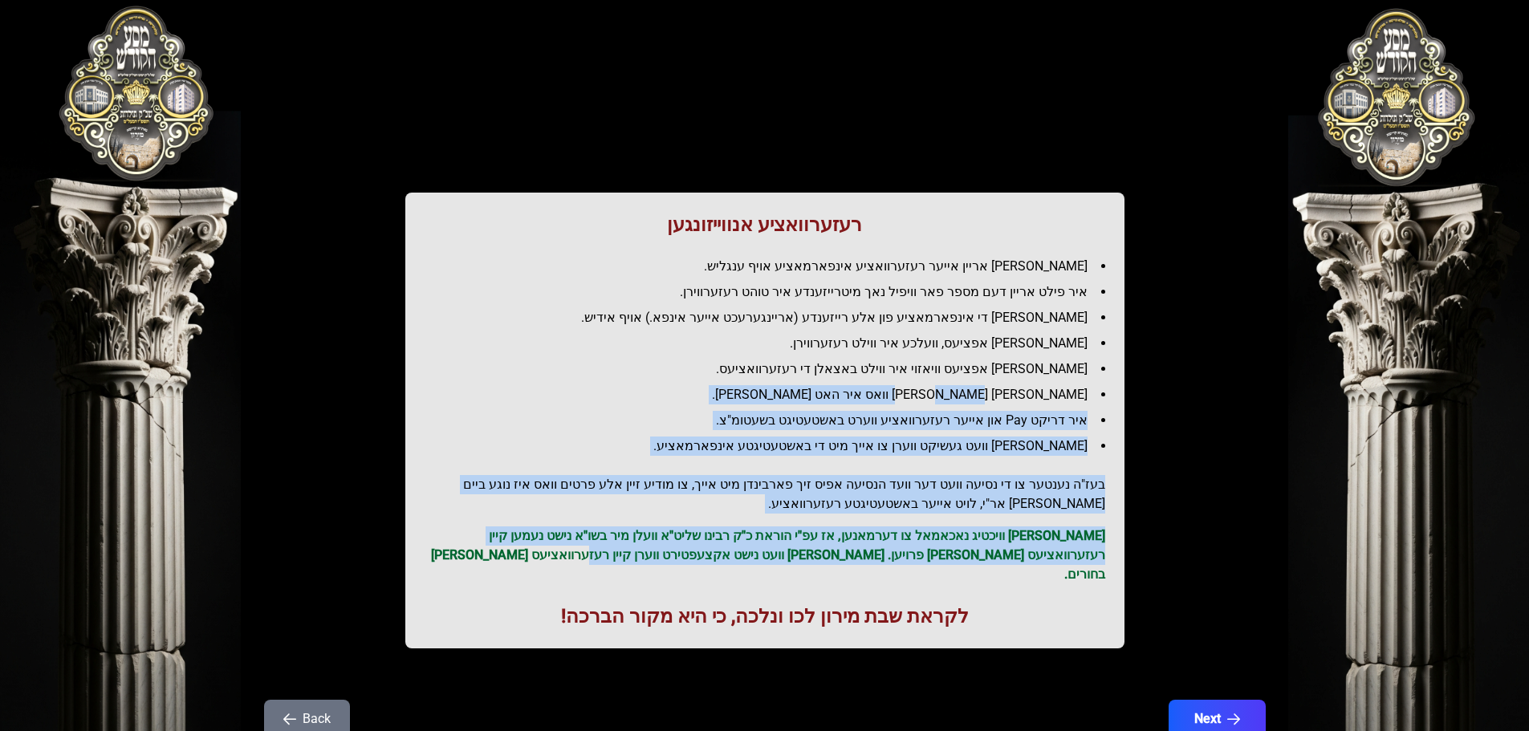
drag, startPoint x: 731, startPoint y: 557, endPoint x: 998, endPoint y: 381, distance: 319.2
click at [996, 384] on div "רעזערוואציע אנווייזונגען איר לייגט אריין אייער רעזערוואציע אינפארמאציע אויף ענג…" at bounding box center [764, 421] width 719 height 456
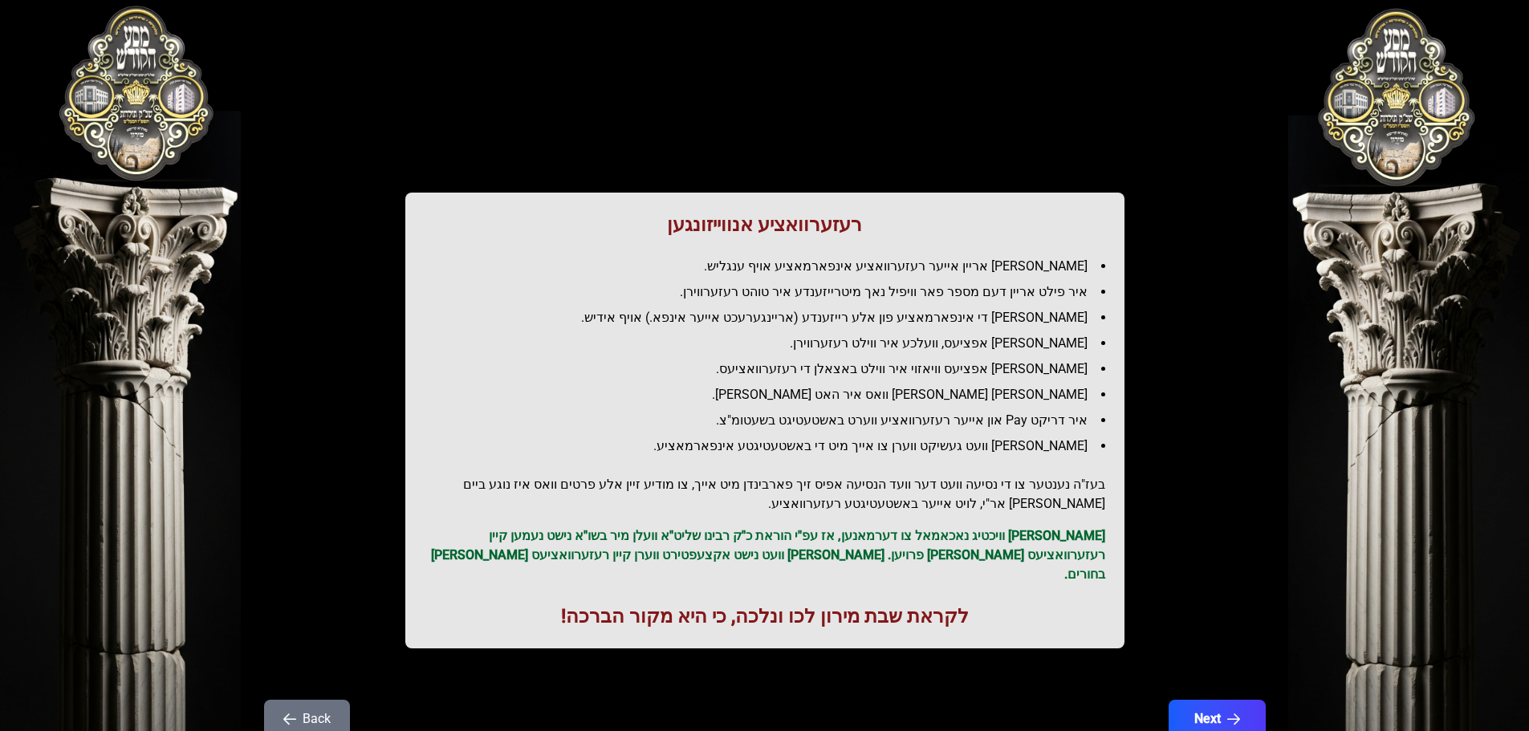
click at [998, 381] on ul "[PERSON_NAME] אריין אייער רעזערוואציע אינפארמאציע אויף ענגליש. איר פילט אריין ד…" at bounding box center [765, 356] width 681 height 199
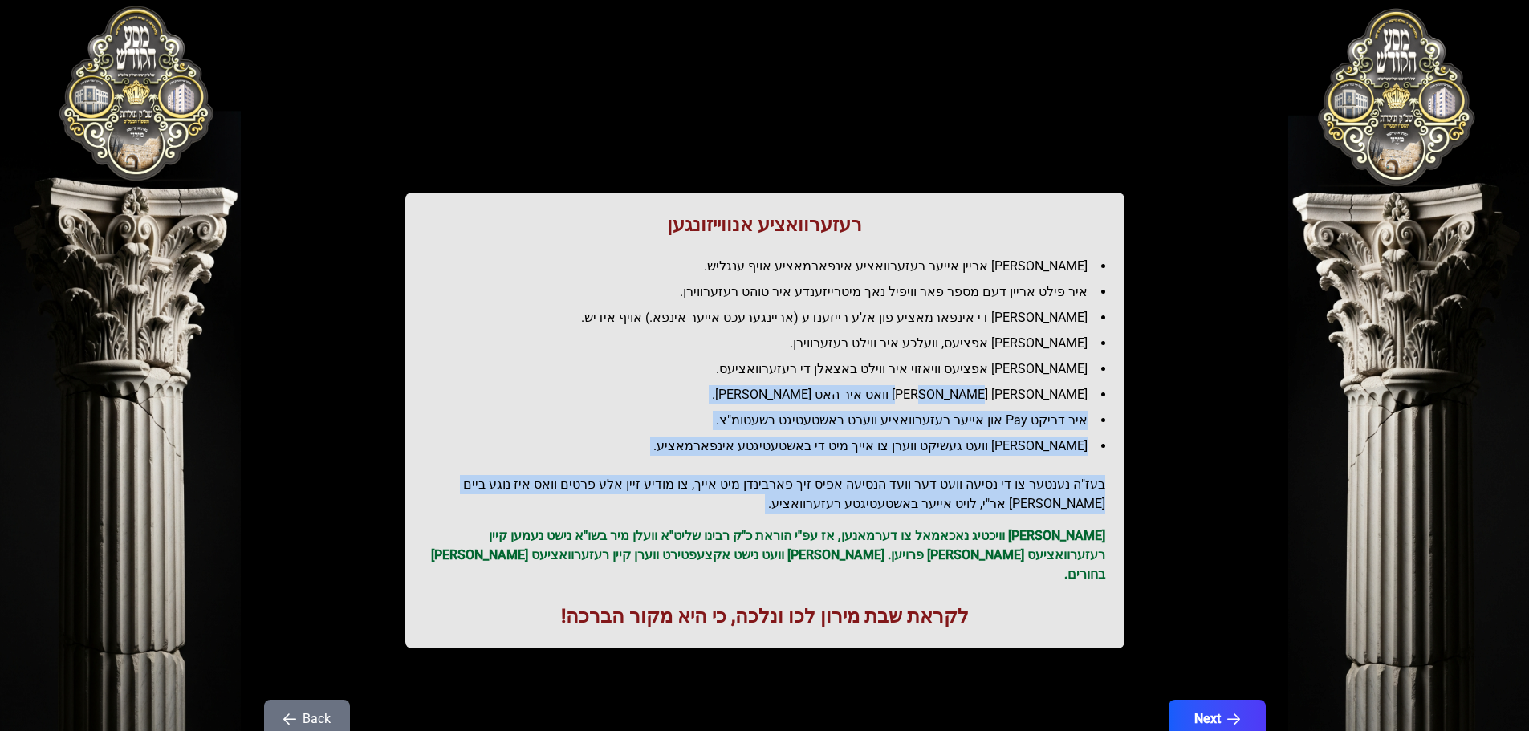
drag, startPoint x: 998, startPoint y: 381, endPoint x: 892, endPoint y: 498, distance: 157.4
click at [892, 498] on div "רעזערוואציע אנווייזונגען איר לייגט אריין אייער רעזערוואציע אינפארמאציע אויף ענג…" at bounding box center [764, 421] width 719 height 456
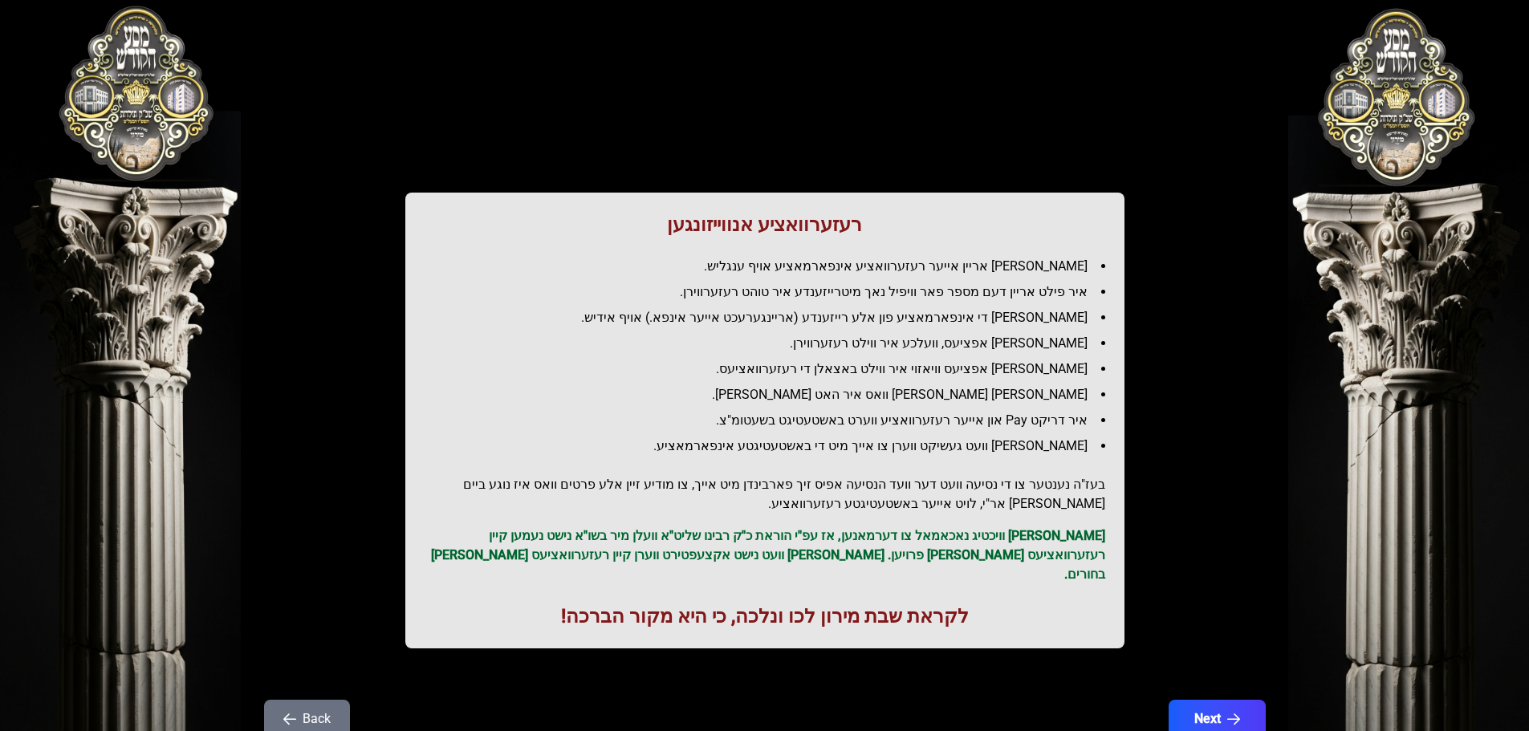
click at [917, 604] on h1 "לקראת שבת מירון לכו ונלכה, כי היא מקור הברכה!" at bounding box center [765, 617] width 681 height 26
click at [1201, 699] on button "Next" at bounding box center [1216, 719] width 102 height 40
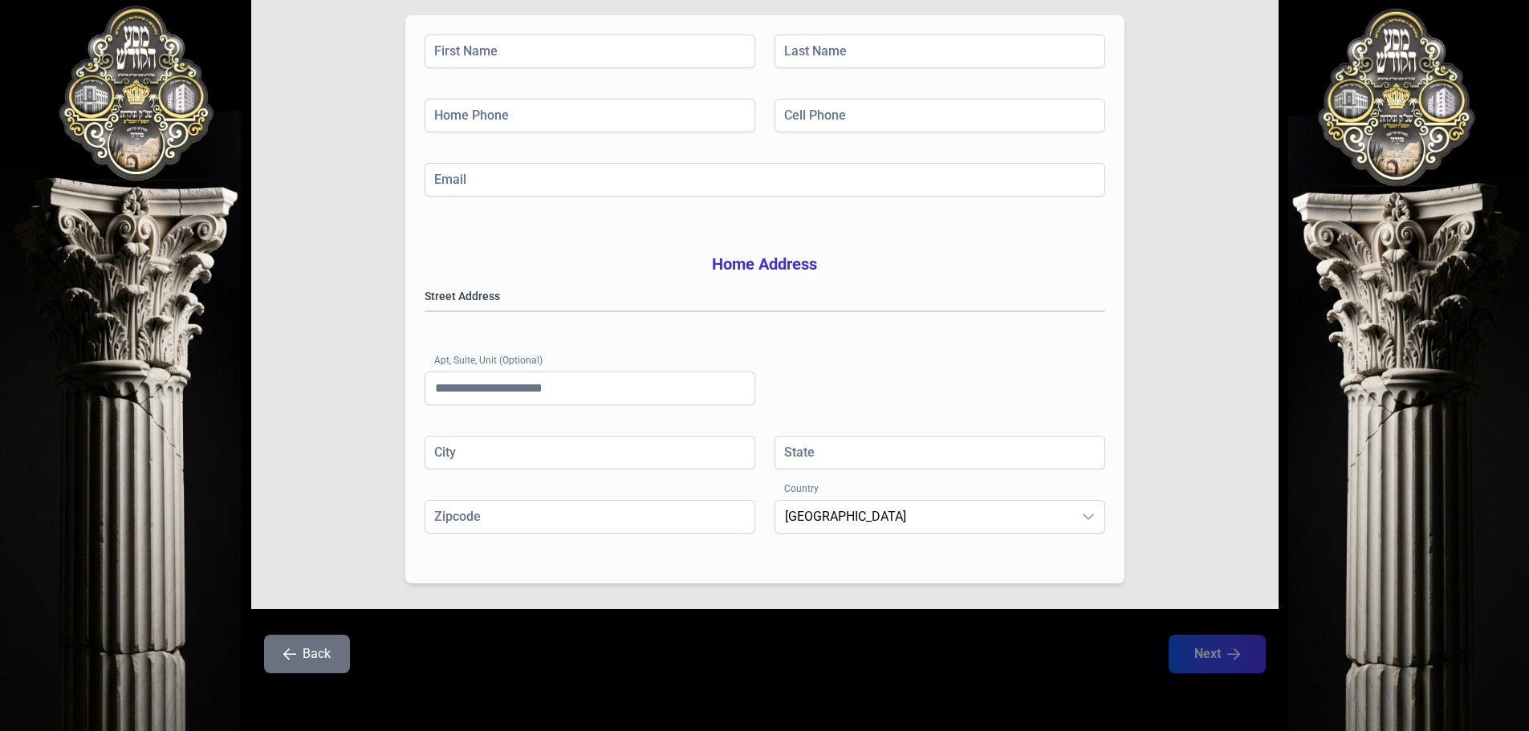
scroll to position [102, 0]
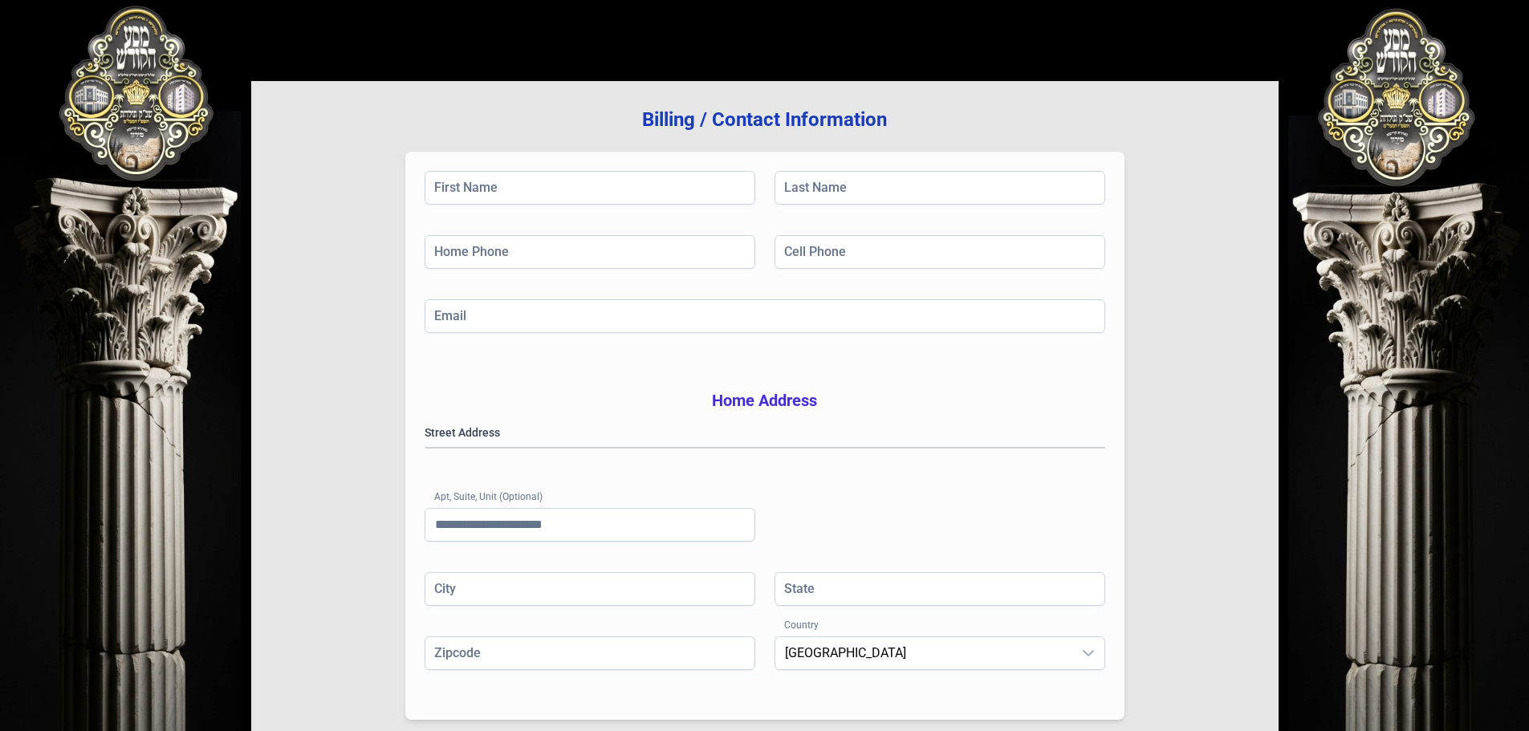
click at [598, 166] on div "First Name Last Name Home Phone Cell Phone Email Home Address Street Address [G…" at bounding box center [764, 436] width 719 height 568
click at [587, 189] on input "First Name" at bounding box center [590, 188] width 331 height 34
type input "******"
type input "*****"
type input "**********"
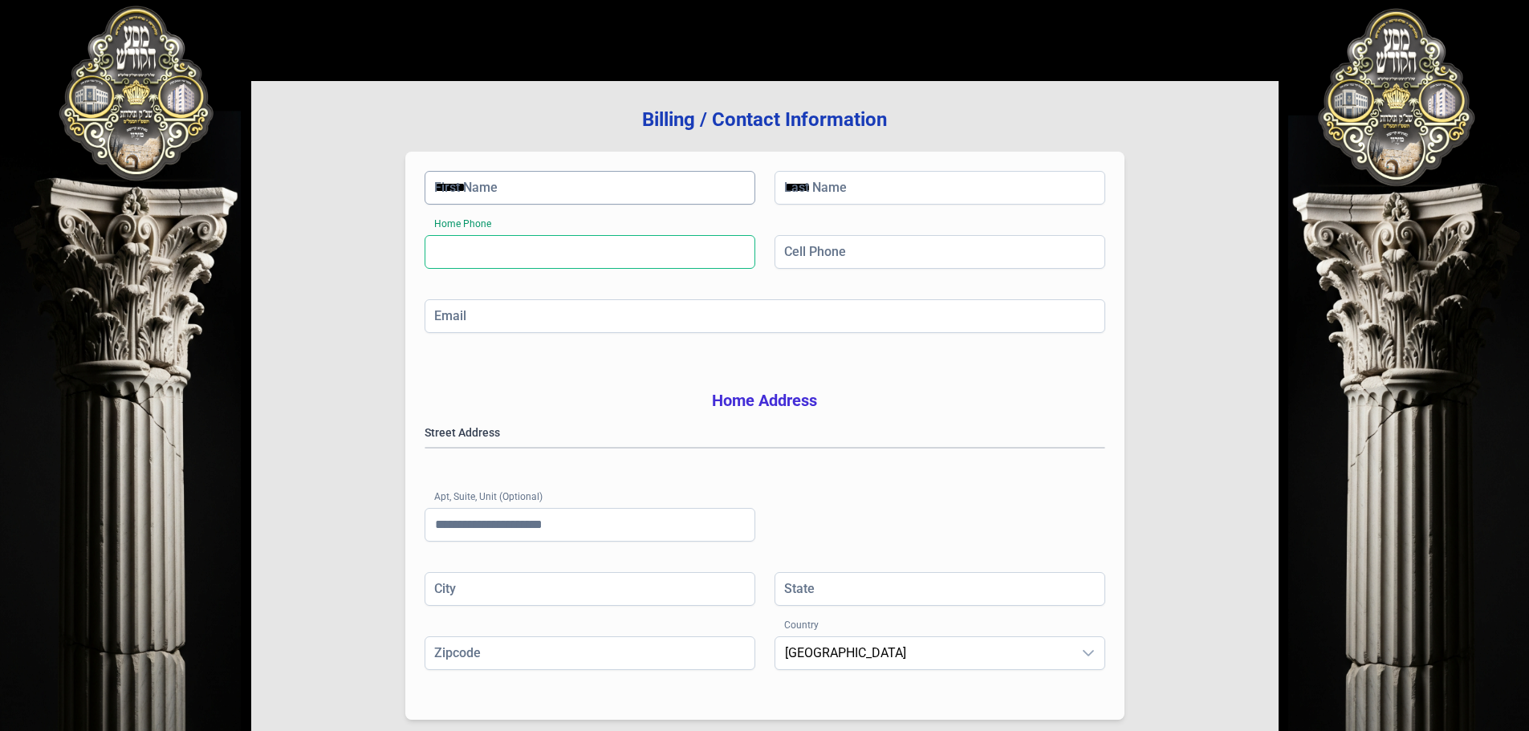
type input "**********"
type input "******"
type input "********"
type input "**"
type input "*****"
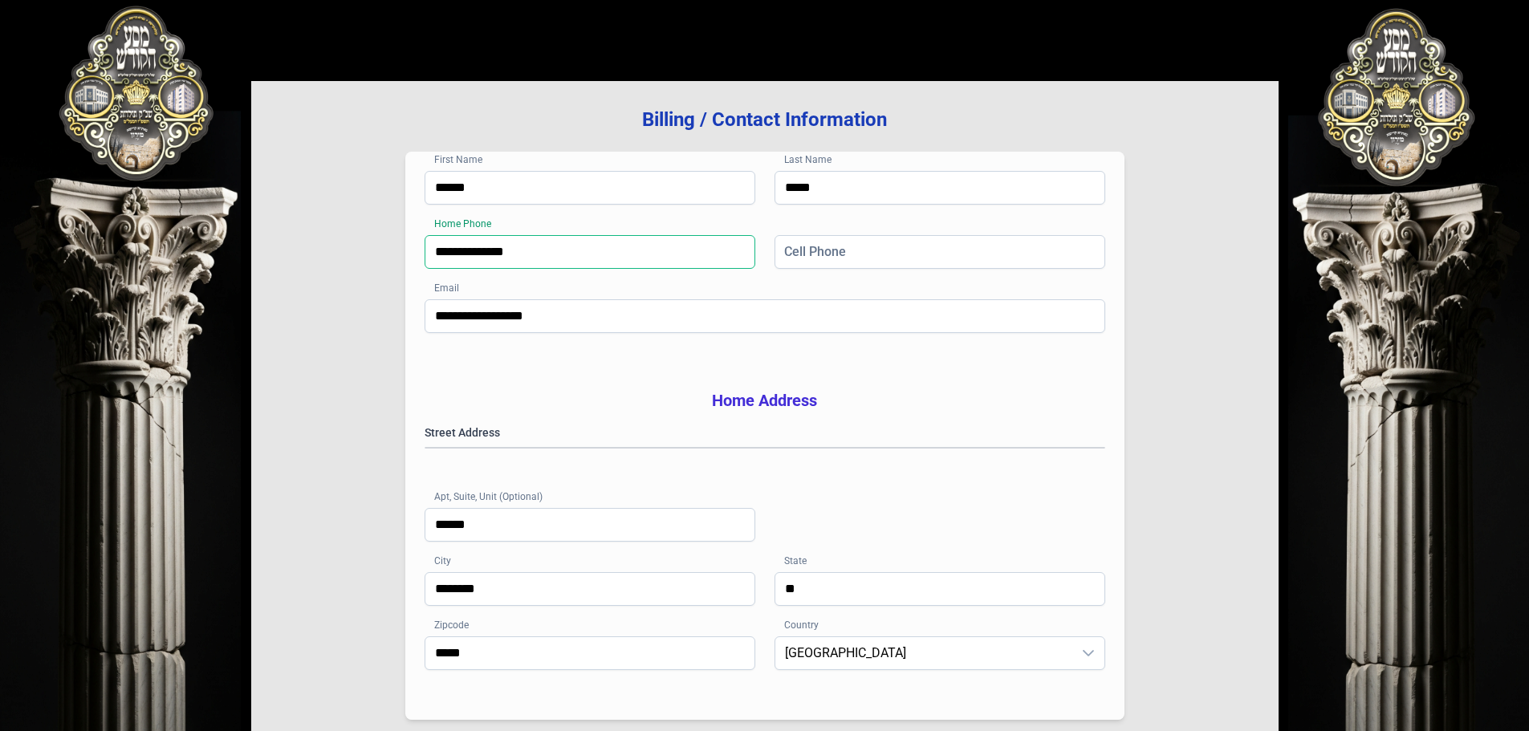
drag, startPoint x: 628, startPoint y: 257, endPoint x: 139, endPoint y: 235, distance: 489.3
click at [139, 235] on div "**********" at bounding box center [764, 383] width 1529 height 970
click at [860, 249] on input "Cell Phone" at bounding box center [939, 252] width 331 height 34
paste input "**********"
type input "**********"
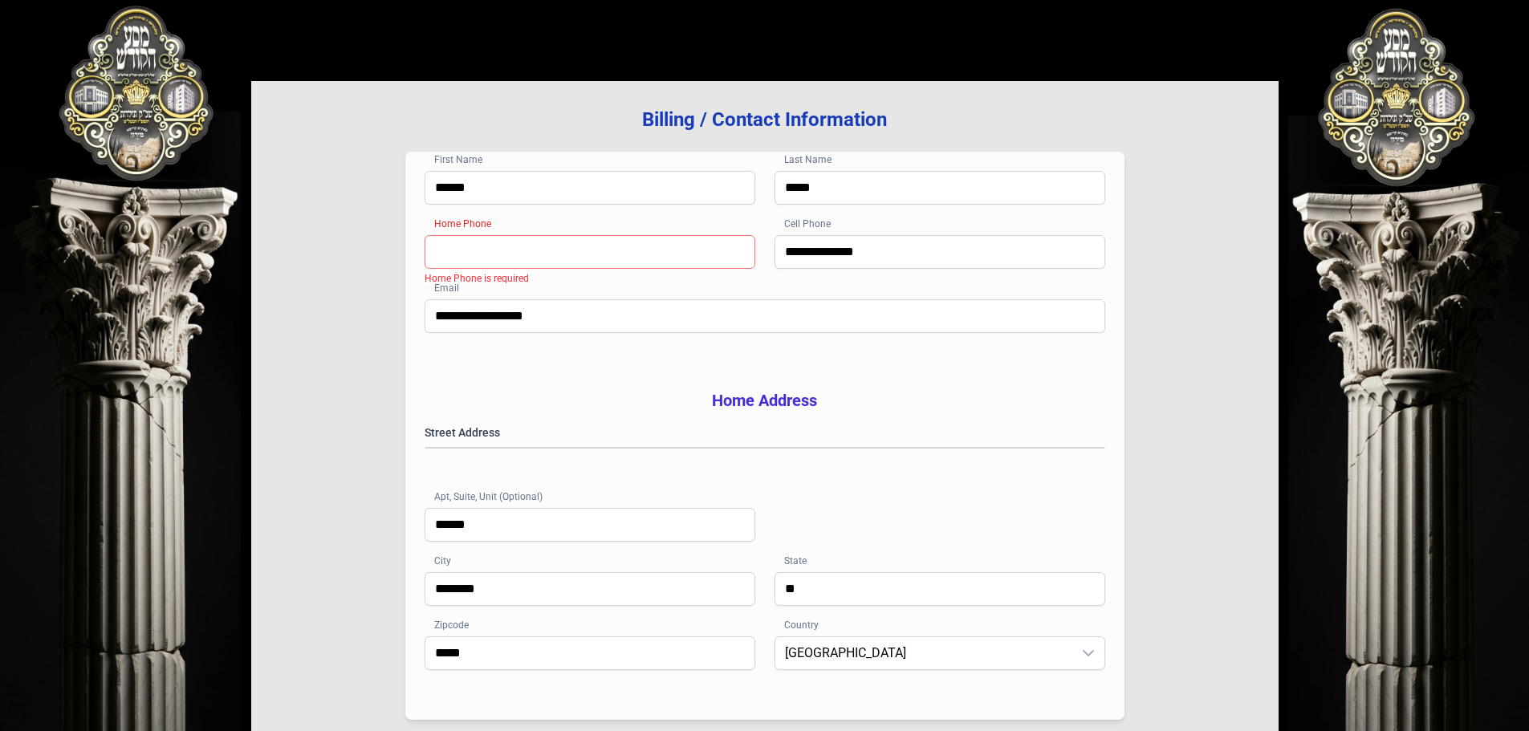
click at [474, 241] on input "Home Phone" at bounding box center [590, 252] width 331 height 34
type input "**********"
click at [556, 383] on div "**********" at bounding box center [764, 436] width 719 height 568
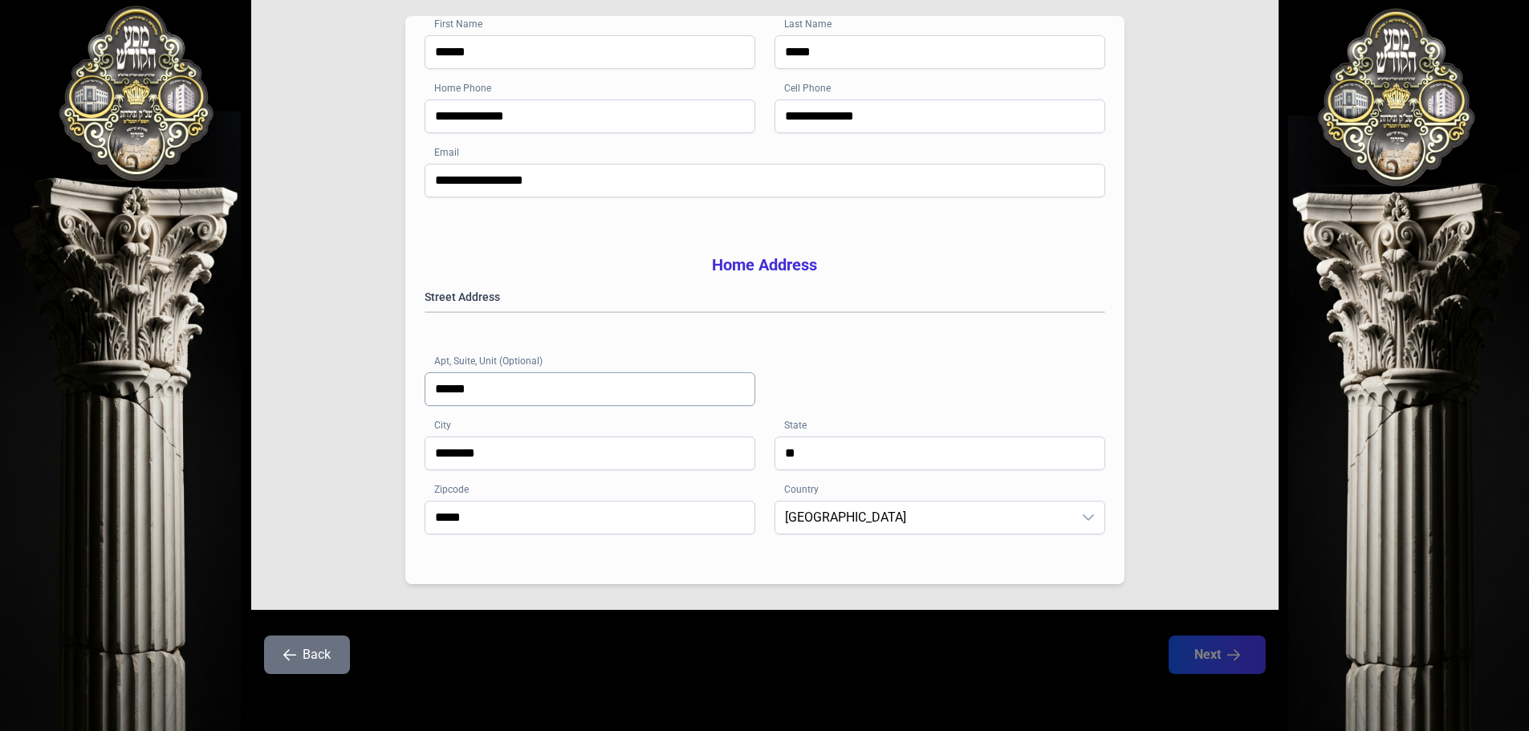
scroll to position [262, 0]
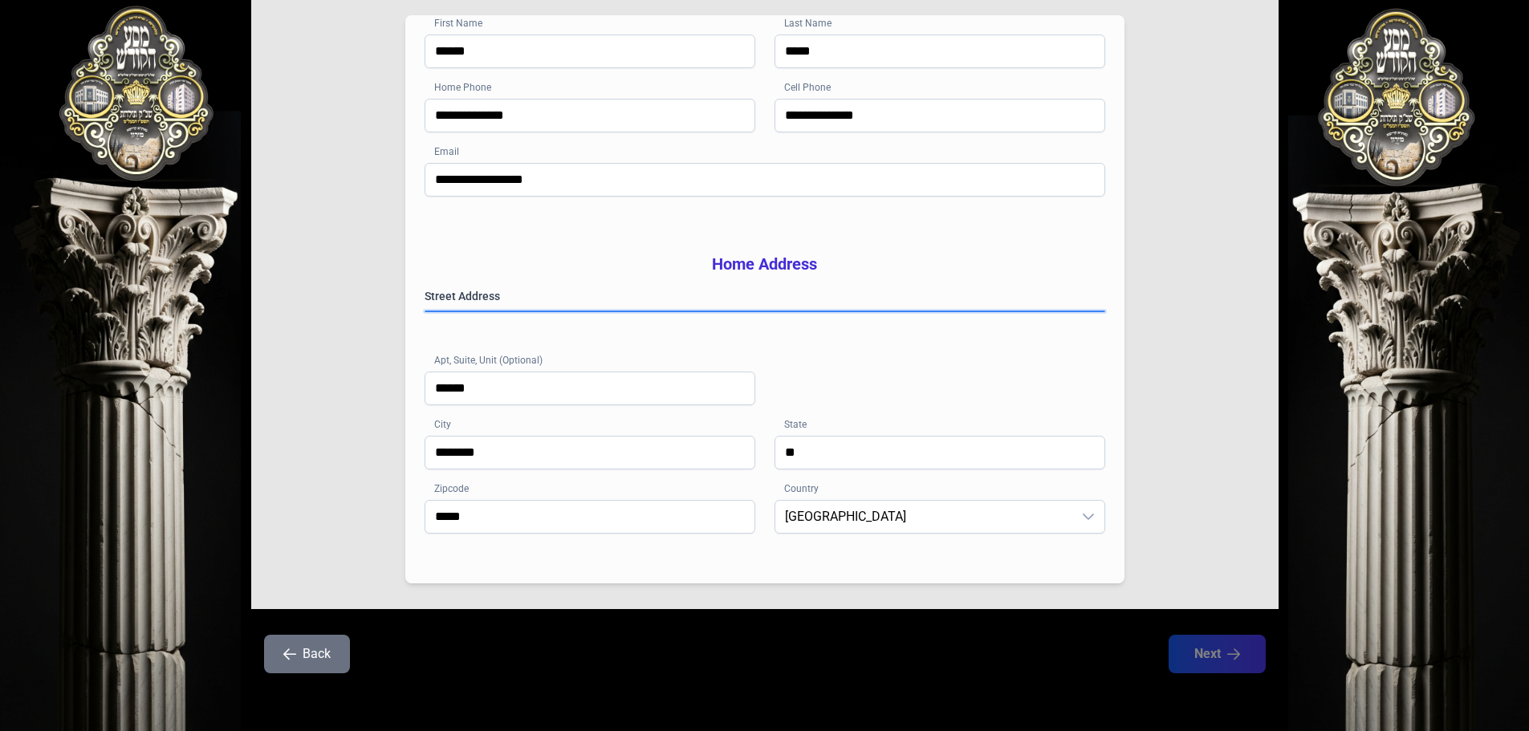
click at [425, 311] on gmp-place-autocomplete at bounding box center [425, 311] width 0 height 0
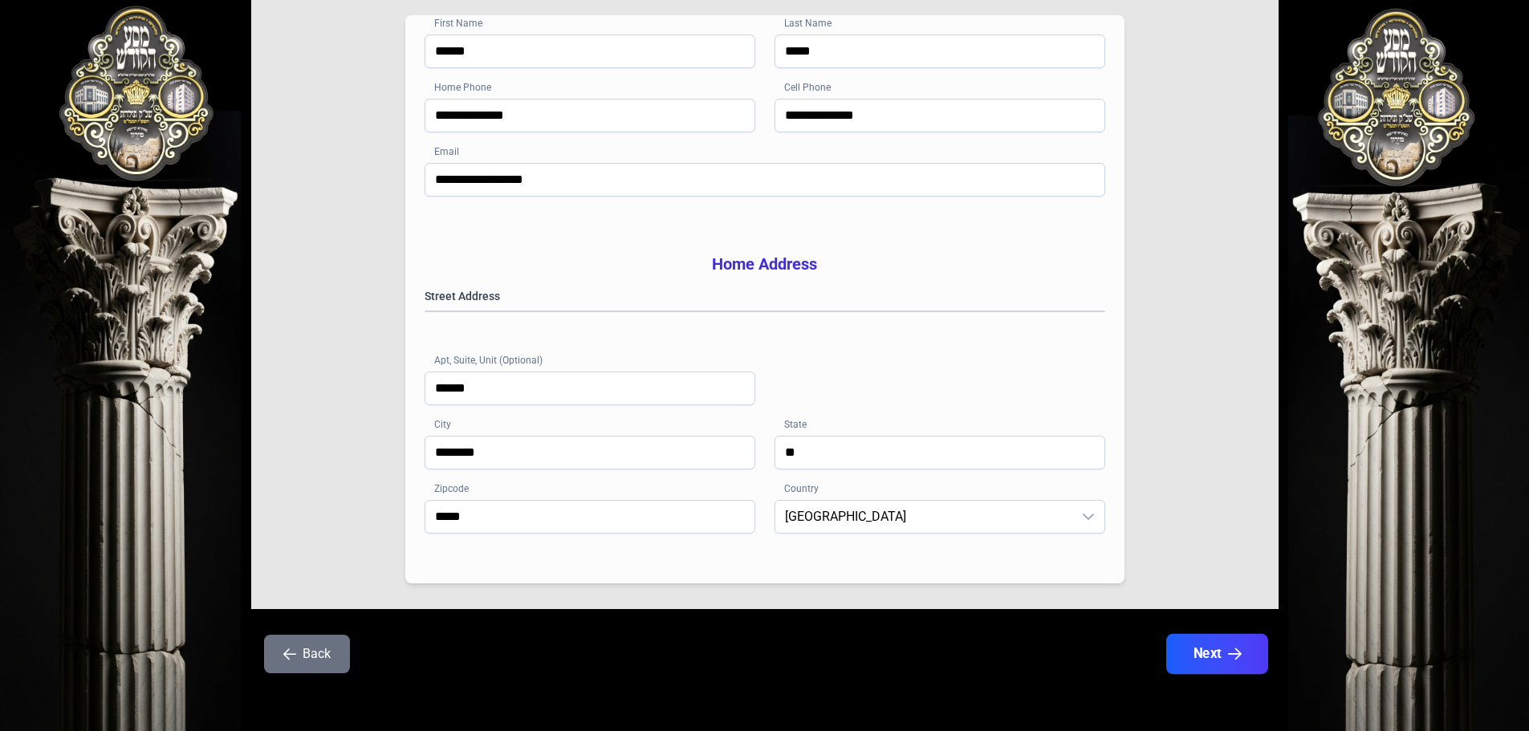
click at [1208, 658] on button "Next" at bounding box center [1216, 654] width 102 height 40
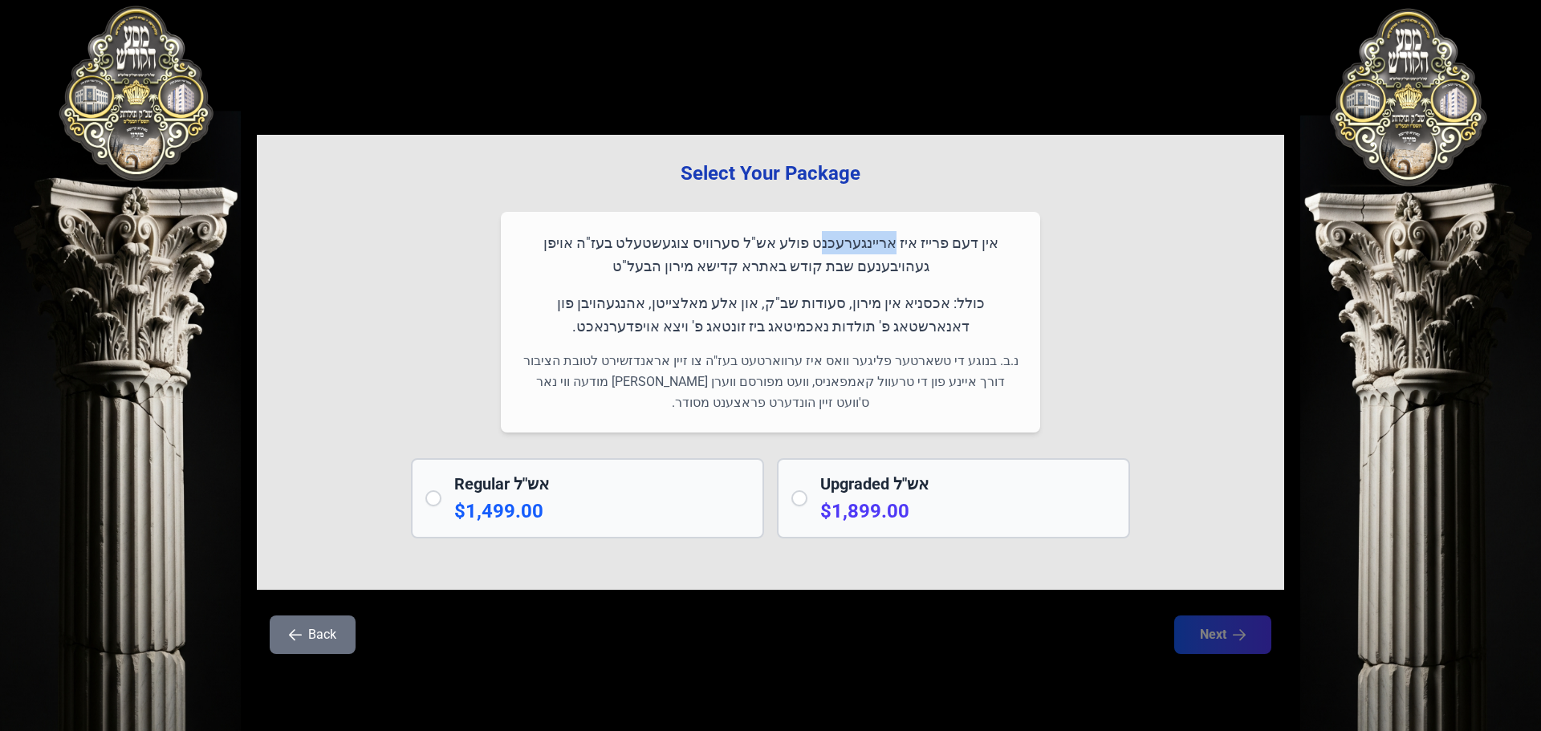
drag, startPoint x: 893, startPoint y: 241, endPoint x: 857, endPoint y: 241, distance: 36.1
click at [857, 241] on p "אין דעם פרייז איז אריינגערעכנט פולע אש"ל סערוויס צוגעשטעלט בעז"ה אויפן געהויבענ…" at bounding box center [770, 254] width 501 height 47
click at [966, 246] on p "אין דעם פרייז איז אריינגערעכנט פולע אש"ל סערוויס צוגעשטעלט בעז"ה אויפן געהויבענ…" at bounding box center [770, 254] width 501 height 47
drag, startPoint x: 966, startPoint y: 246, endPoint x: 877, endPoint y: 241, distance: 89.2
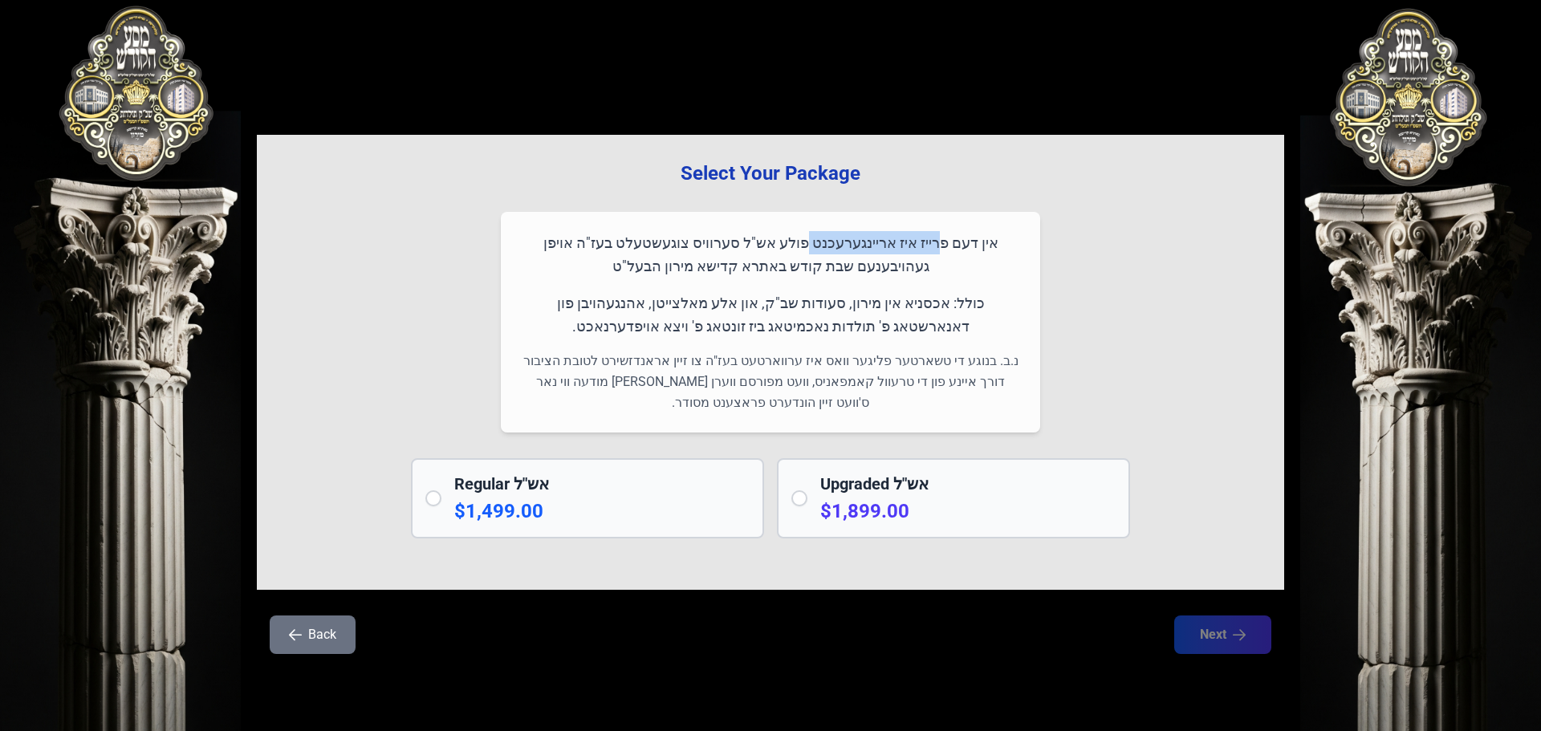
click at [877, 241] on p "אין דעם פרייז איז אריינגערעכנט פולע אש"ל סערוויס צוגעשטעלט בעז"ה אויפן געהויבענ…" at bounding box center [770, 254] width 501 height 47
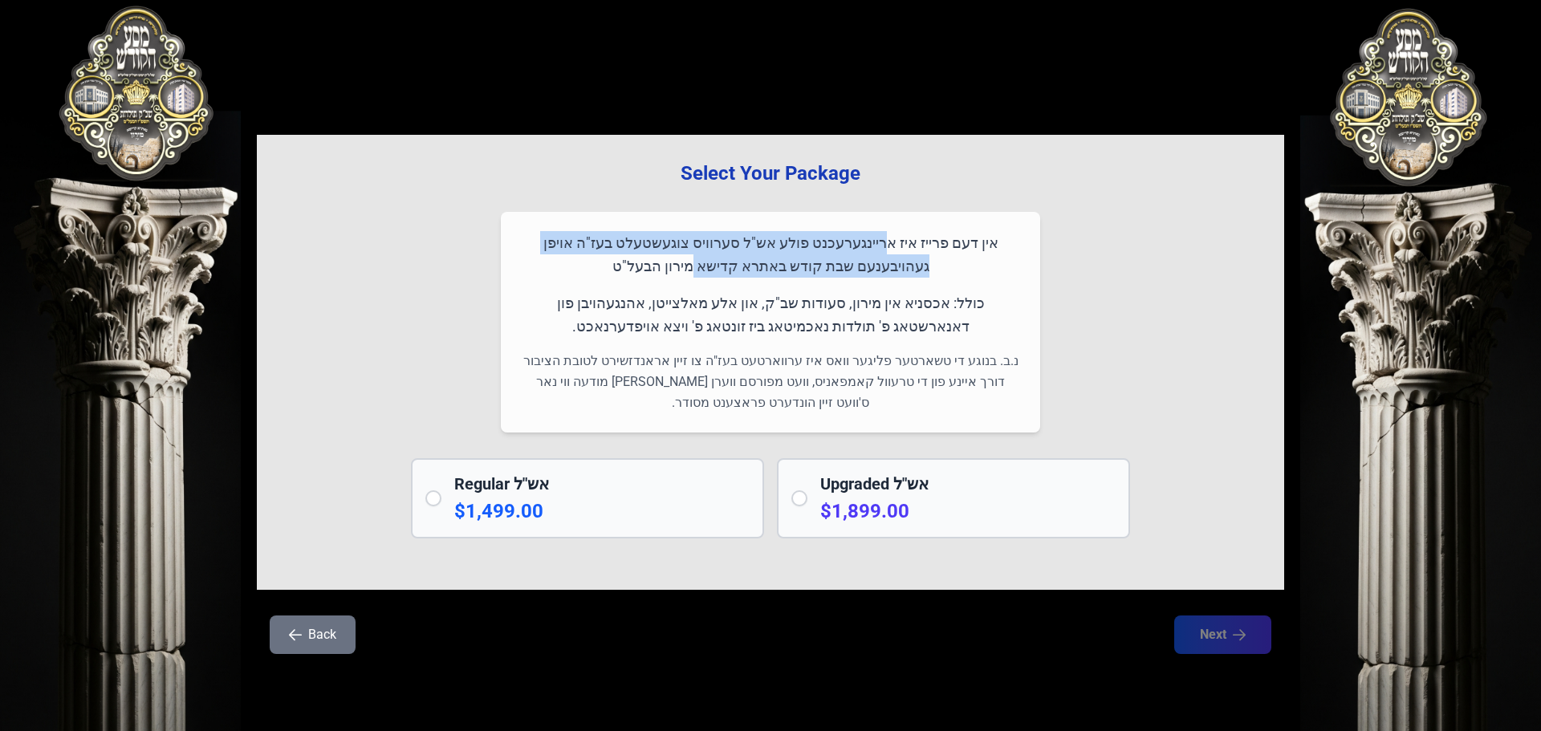
drag, startPoint x: 877, startPoint y: 241, endPoint x: 758, endPoint y: 270, distance: 122.2
click at [758, 270] on p "אין דעם פרייז איז אריינגערעכנט פולע אש"ל סערוויס צוגעשטעלט בעז"ה אויפן געהויבענ…" at bounding box center [770, 254] width 501 height 47
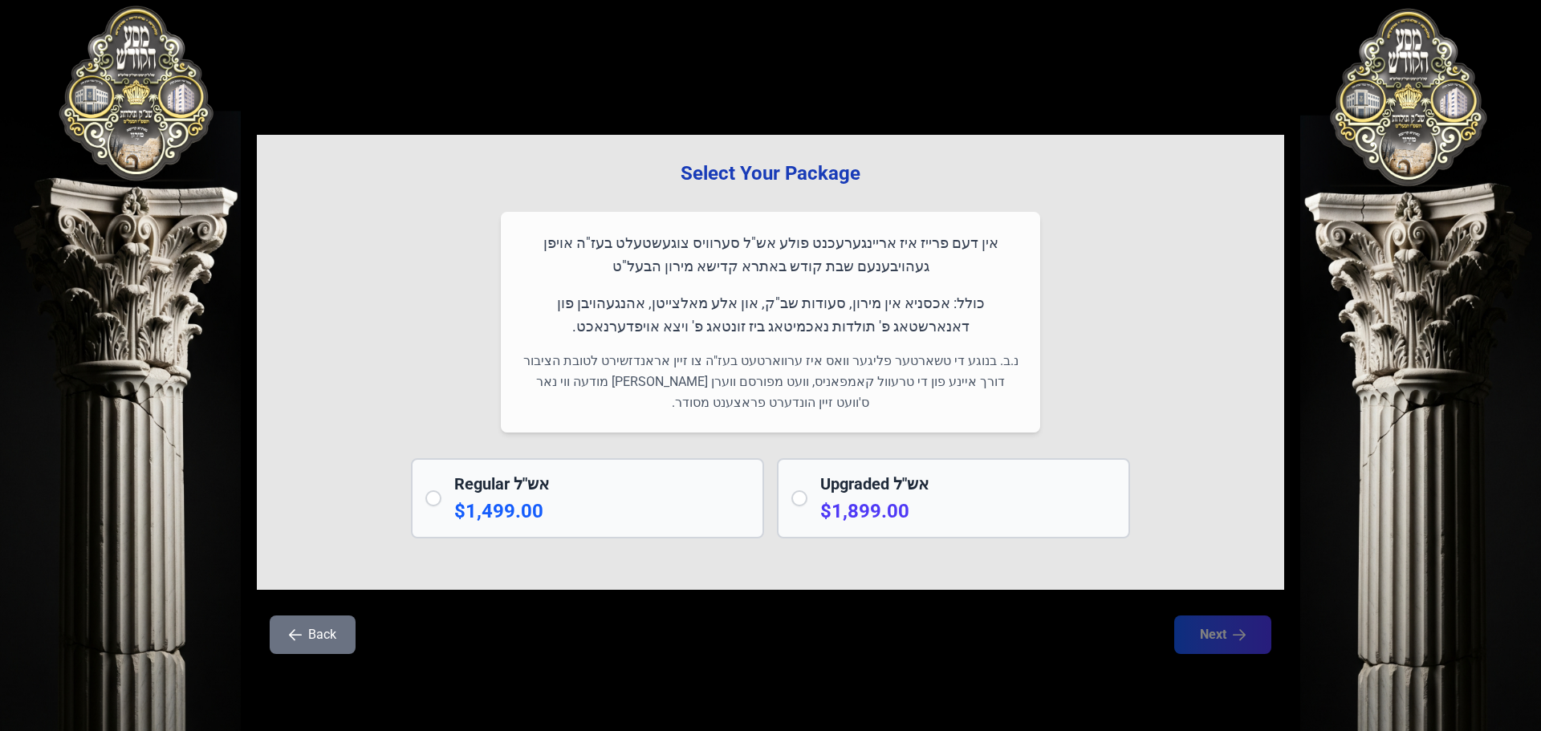
click at [956, 299] on p "כולל: אכסניא אין מירון, סעודות שב"ק, און אלע מאלצייטן, אהנגעהויבן פון דאנארשטאג…" at bounding box center [770, 314] width 501 height 47
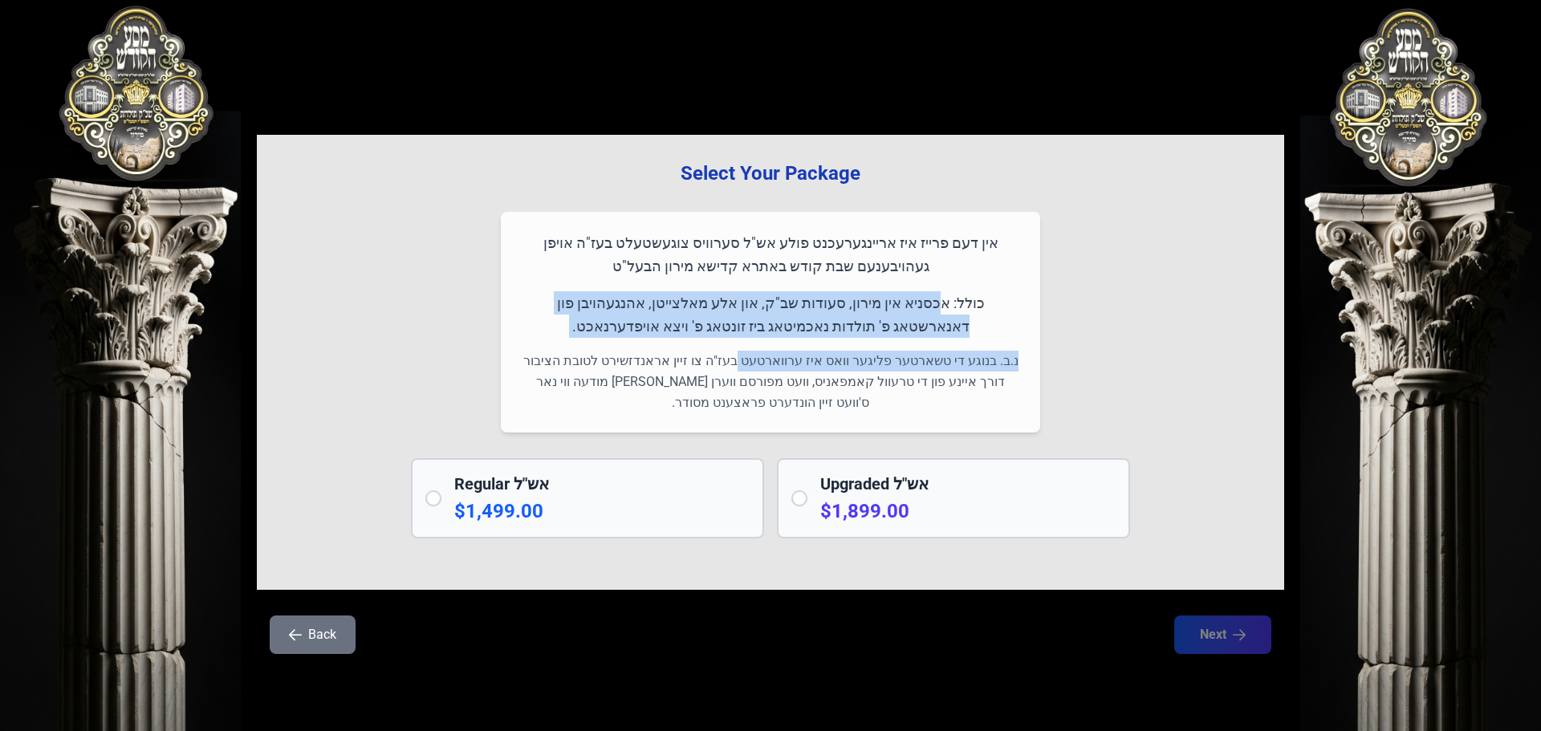
drag, startPoint x: 956, startPoint y: 299, endPoint x: 813, endPoint y: 348, distance: 151.0
click at [813, 348] on div "אין דעם פרייז איז אריינגערעכנט פולע אש"ל סערוויס צוגעשטעלט בעז"ה אויפן געהויבענ…" at bounding box center [770, 322] width 539 height 221
click at [819, 348] on div "אין דעם פרייז איז אריינגערעכנט פולע אש"ל סערוויס צוגעשטעלט בעז"ה אויפן געהויבענ…" at bounding box center [770, 322] width 539 height 221
drag, startPoint x: 819, startPoint y: 348, endPoint x: 772, endPoint y: 352, distance: 46.7
click at [782, 349] on div "אין דעם פרייז איז אריינגערעכנט פולע אש"ל סערוויס צוגעשטעלט בעז"ה אויפן געהויבענ…" at bounding box center [770, 322] width 539 height 221
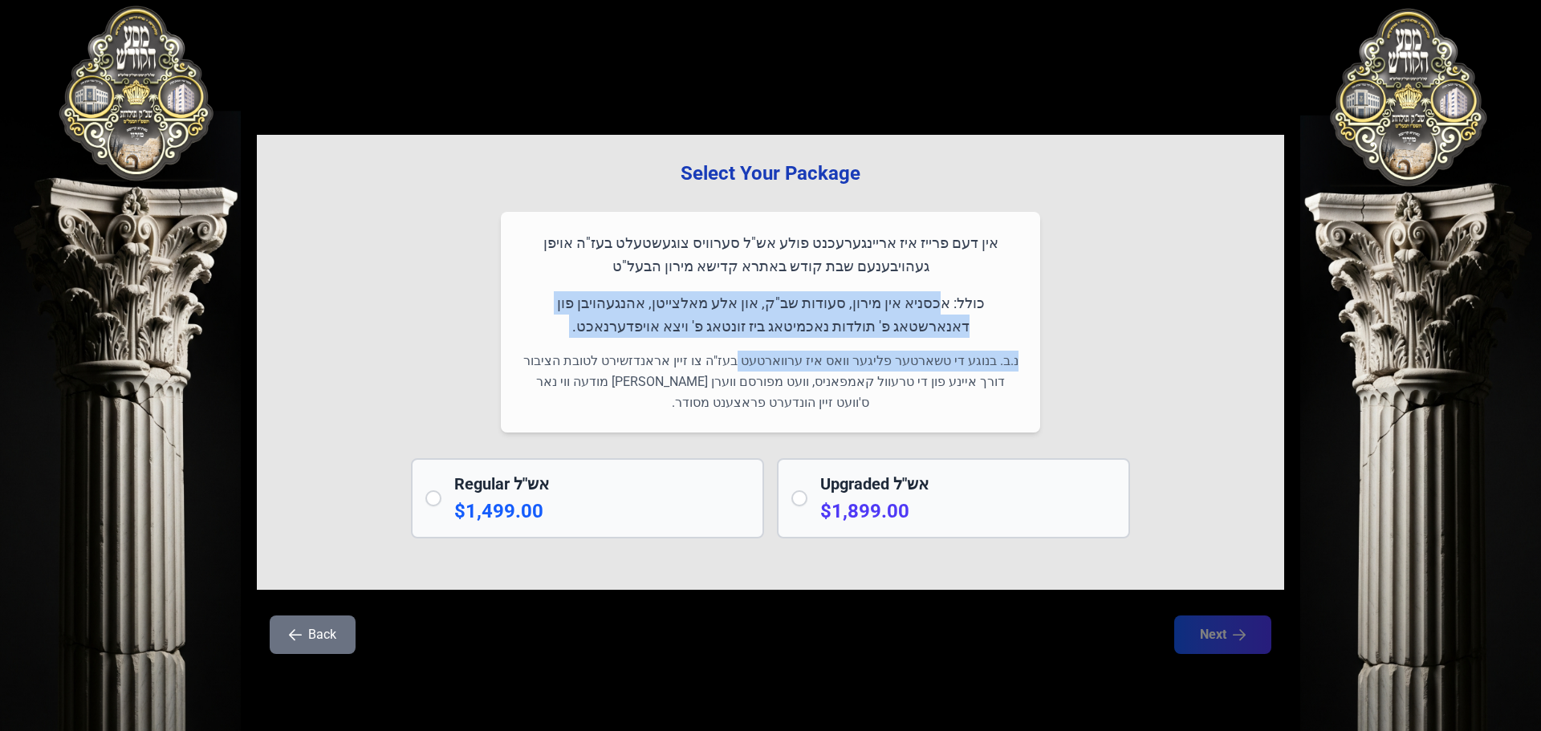
click at [770, 353] on p "נ.ב. בנוגע די טשארטער פליגער וואס איז ערווארטעט בעז"ה צו זיין אראנדזשירט לטובת …" at bounding box center [770, 382] width 501 height 63
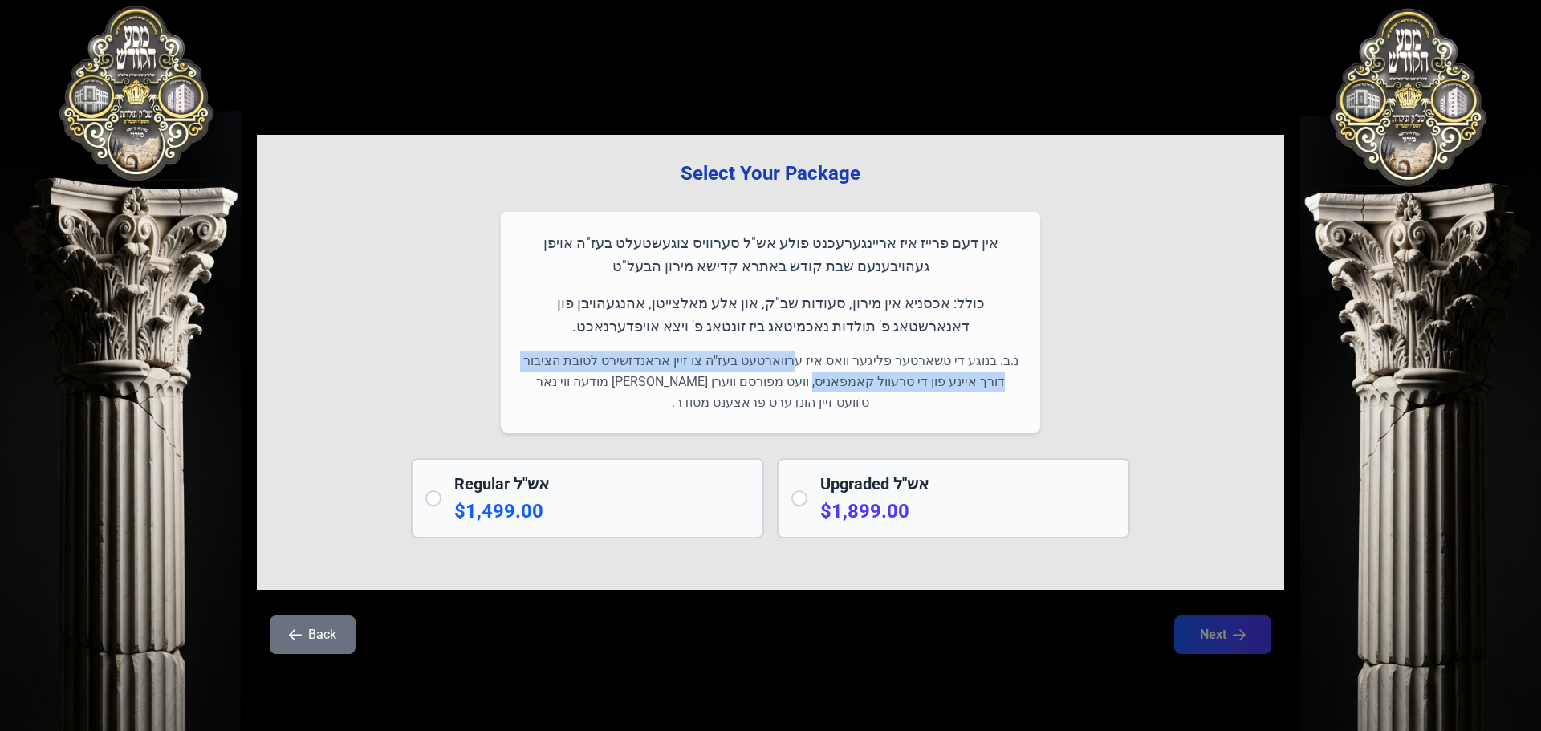
drag, startPoint x: 770, startPoint y: 353, endPoint x: 868, endPoint y: 383, distance: 101.6
click at [868, 383] on p "נ.ב. בנוגע די טשארטער פליגער וואס איז ערווארטעט בעז"ה צו זיין אראנדזשירט לטובת …" at bounding box center [770, 382] width 501 height 63
click at [659, 364] on p "נ.ב. בנוגע די טשארטער פליגער וואס איז ערווארטעט בעז"ה צו זיין אראנדזשירט לטובת …" at bounding box center [770, 382] width 501 height 63
click at [871, 363] on p "נ.ב. בנוגע די טשארטער פליגער וואס איז ערווארטעט בעז"ה צו זיין אראנדזשירט לטובת …" at bounding box center [770, 382] width 501 height 63
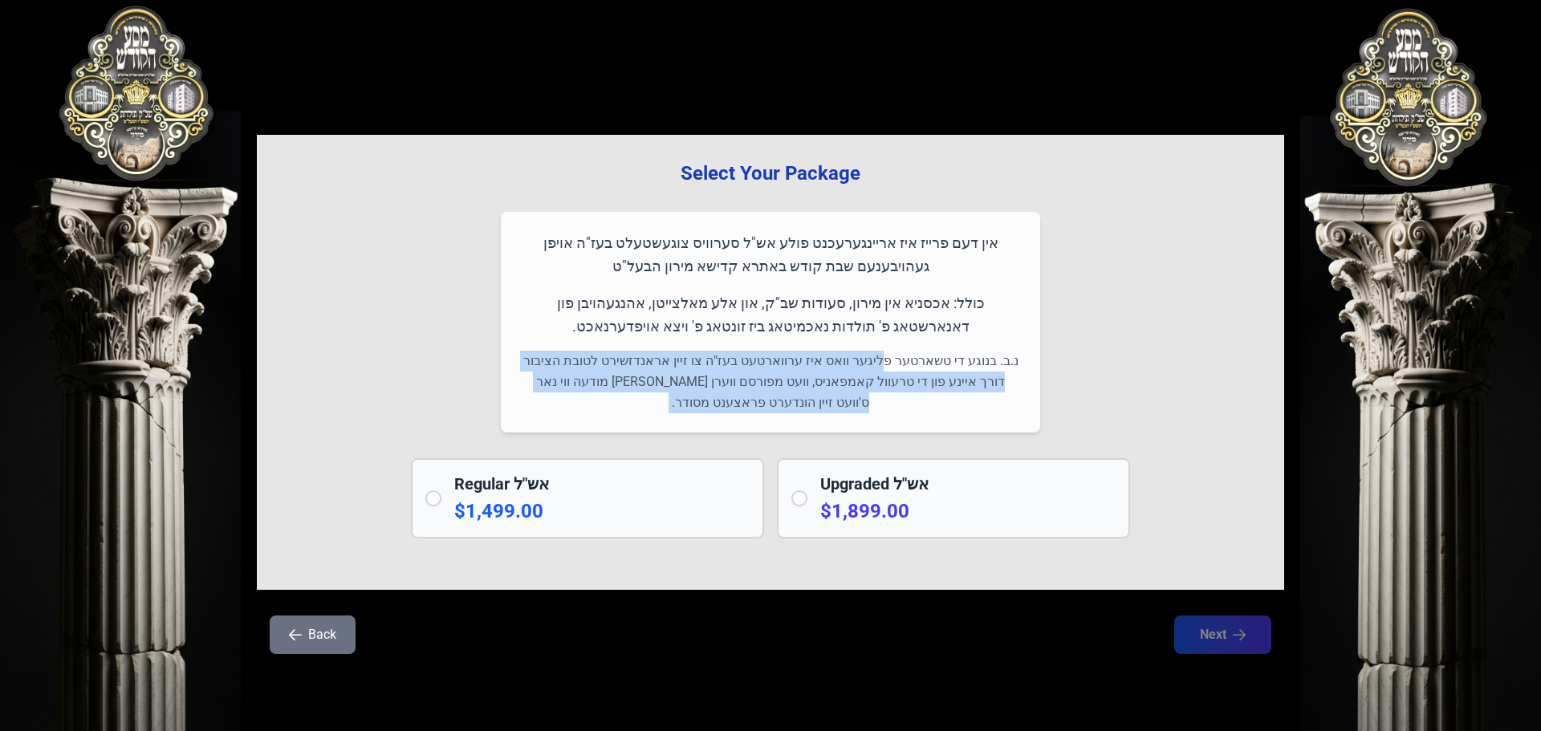
drag, startPoint x: 871, startPoint y: 363, endPoint x: 723, endPoint y: 405, distance: 153.7
click at [723, 405] on p "נ.ב. בנוגע די טשארטער פליגער וואס איז ערווארטעט בעז"ה צו זיין אראנדזשירט לטובת …" at bounding box center [770, 382] width 501 height 63
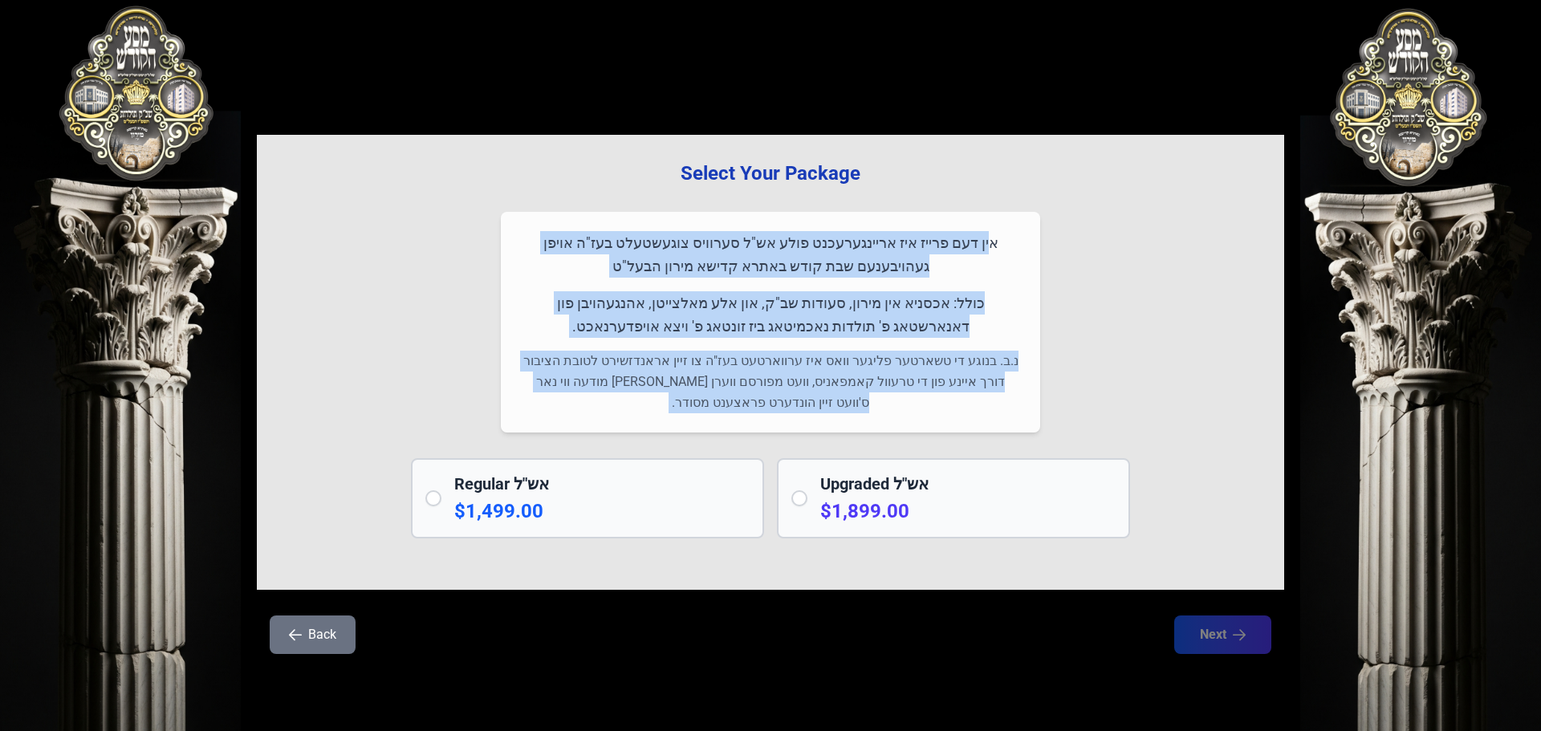
drag, startPoint x: 723, startPoint y: 405, endPoint x: 1006, endPoint y: 237, distance: 329.7
click at [1006, 237] on div "אין דעם פרייז איז אריינגערעכנט פולע אש"ל סערוויס צוגעשטעלט בעז"ה אויפן געהויבענ…" at bounding box center [770, 322] width 539 height 221
click at [1006, 237] on p "אין דעם פרייז איז אריינגערעכנט פולע אש"ל סערוויס צוגעשטעלט בעז"ה אויפן געהויבענ…" at bounding box center [770, 254] width 501 height 47
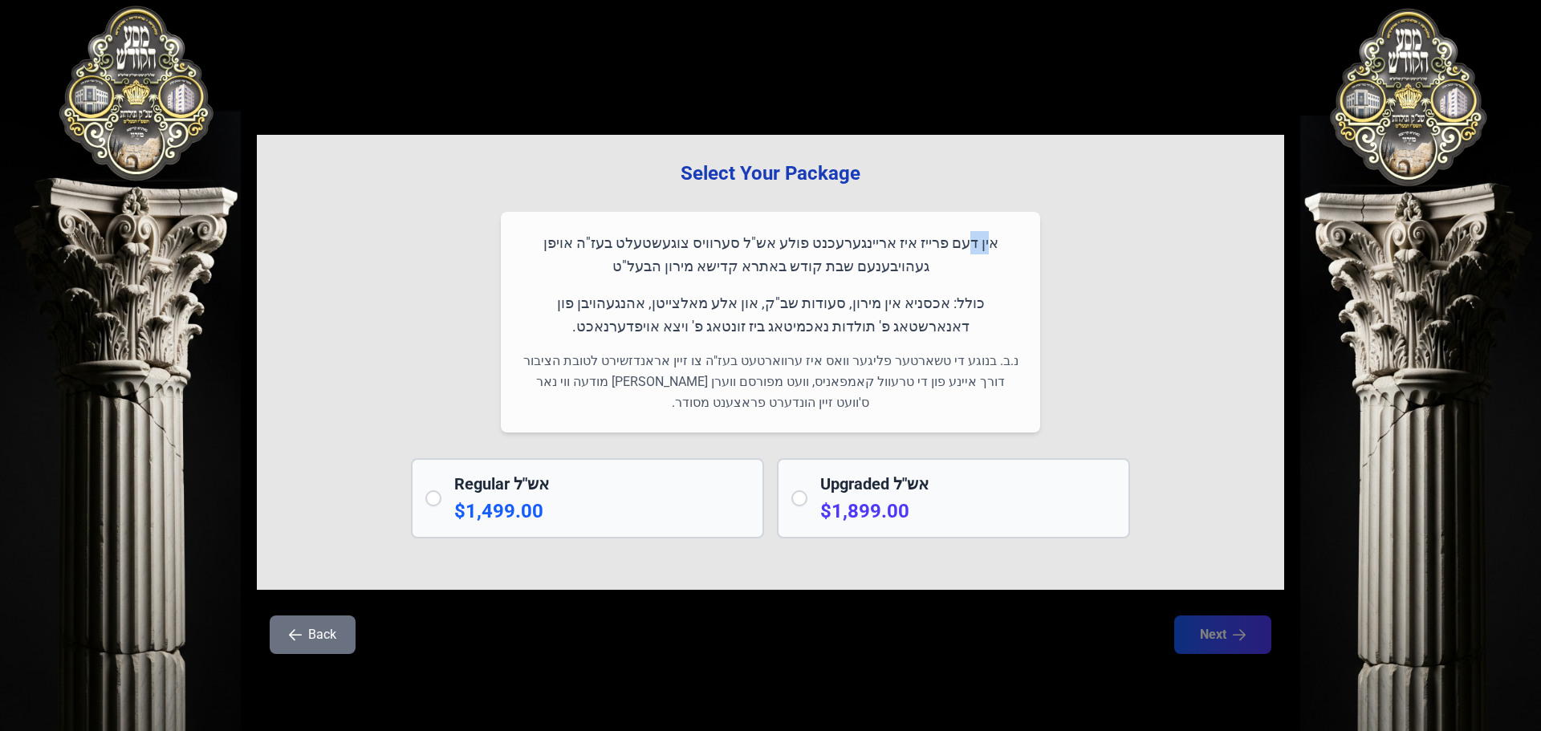
click at [1006, 237] on p "אין דעם פרייז איז אריינגערעכנט פולע אש"ל סערוויס צוגעשטעלט בעז"ה אויפן געהויבענ…" at bounding box center [770, 254] width 501 height 47
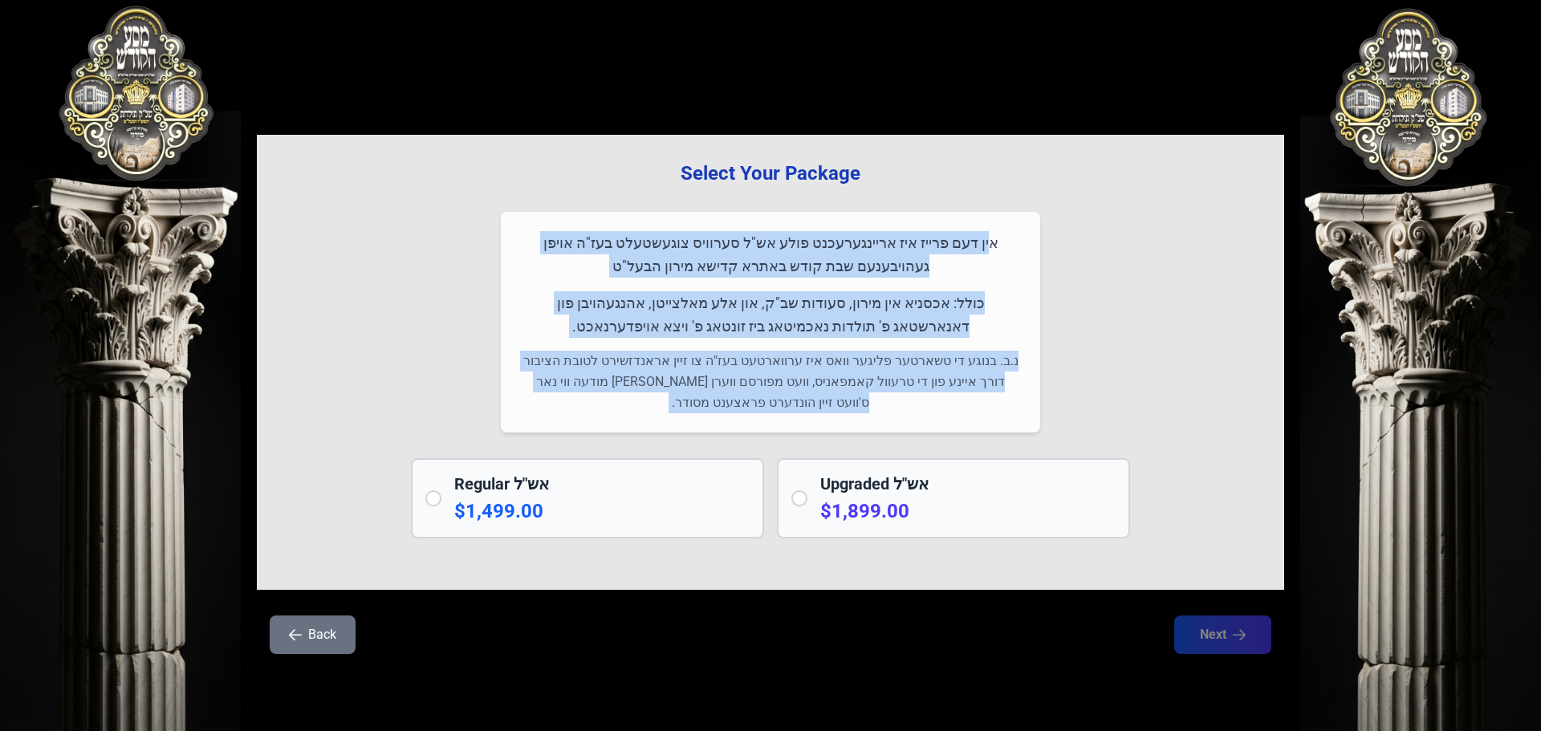
drag, startPoint x: 1006, startPoint y: 237, endPoint x: 803, endPoint y: 388, distance: 254.1
click at [803, 388] on div "אין דעם פרייז איז אריינגערעכנט פולע אש"ל סערוויס צוגעשטעלט בעז"ה אויפן געהויבענ…" at bounding box center [770, 322] width 539 height 221
click at [803, 388] on p "נ.ב. בנוגע די טשארטער פליגער וואס איז ערווארטעט בעז"ה צו זיין אראנדזשירט לטובת …" at bounding box center [770, 382] width 501 height 63
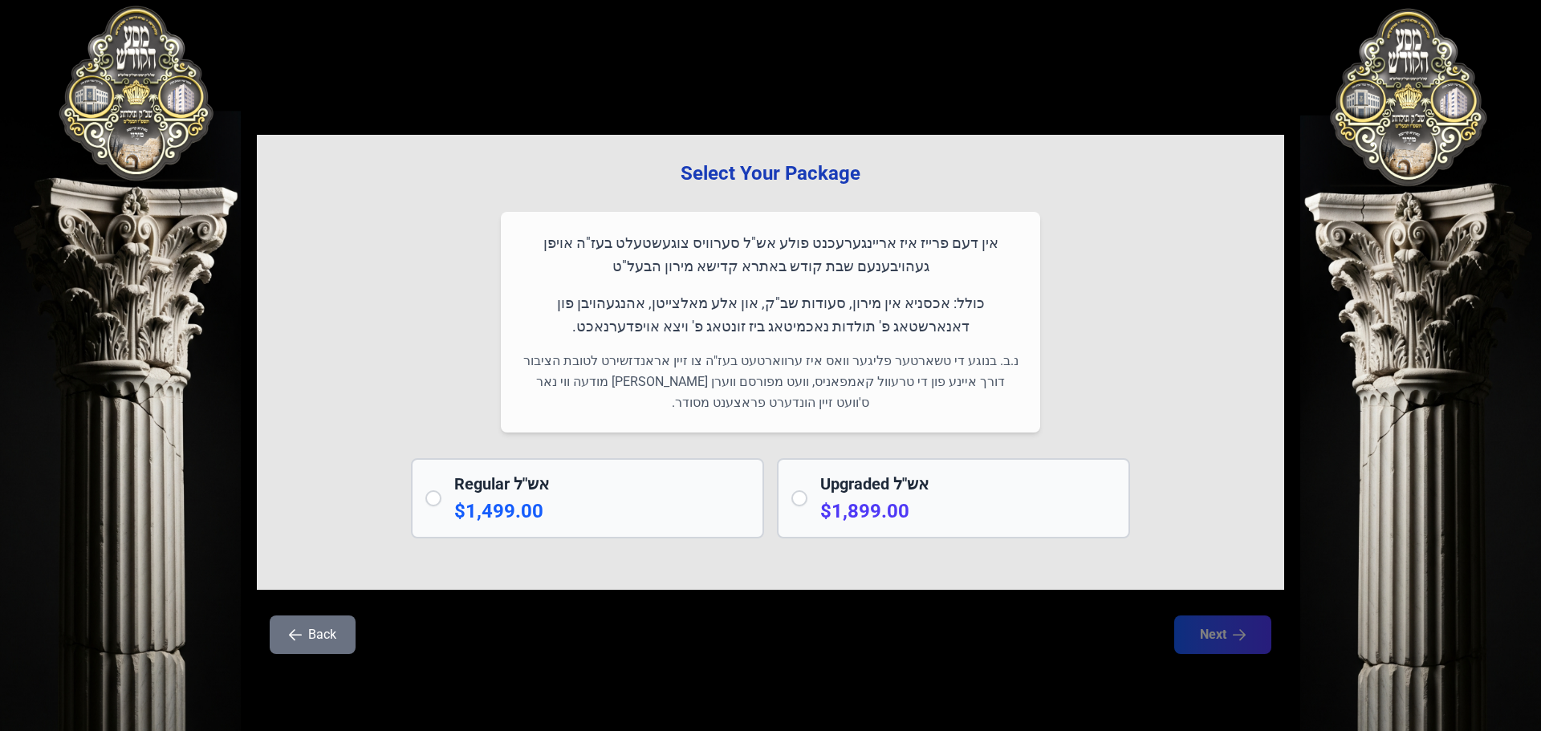
click at [158, 105] on div "בעזהשי"ת 0 1 2 3 4 5 6 Select Your Package אין דעם פרייז איז אריינגערעכנט פולע …" at bounding box center [770, 365] width 1541 height 731
click at [859, 498] on div "Upgraded אש"ל $1,899.00" at bounding box center [967, 498] width 295 height 51
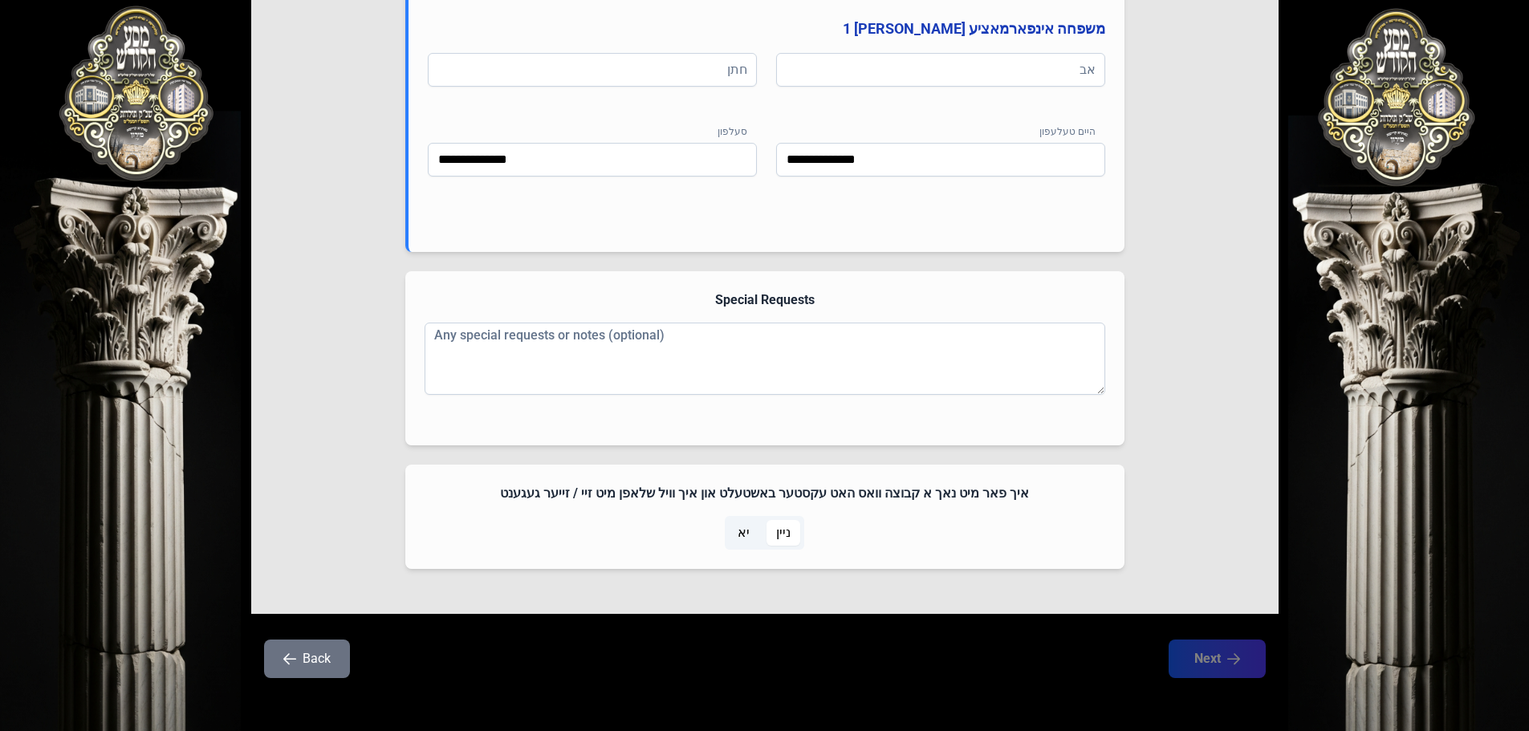
scroll to position [985, 0]
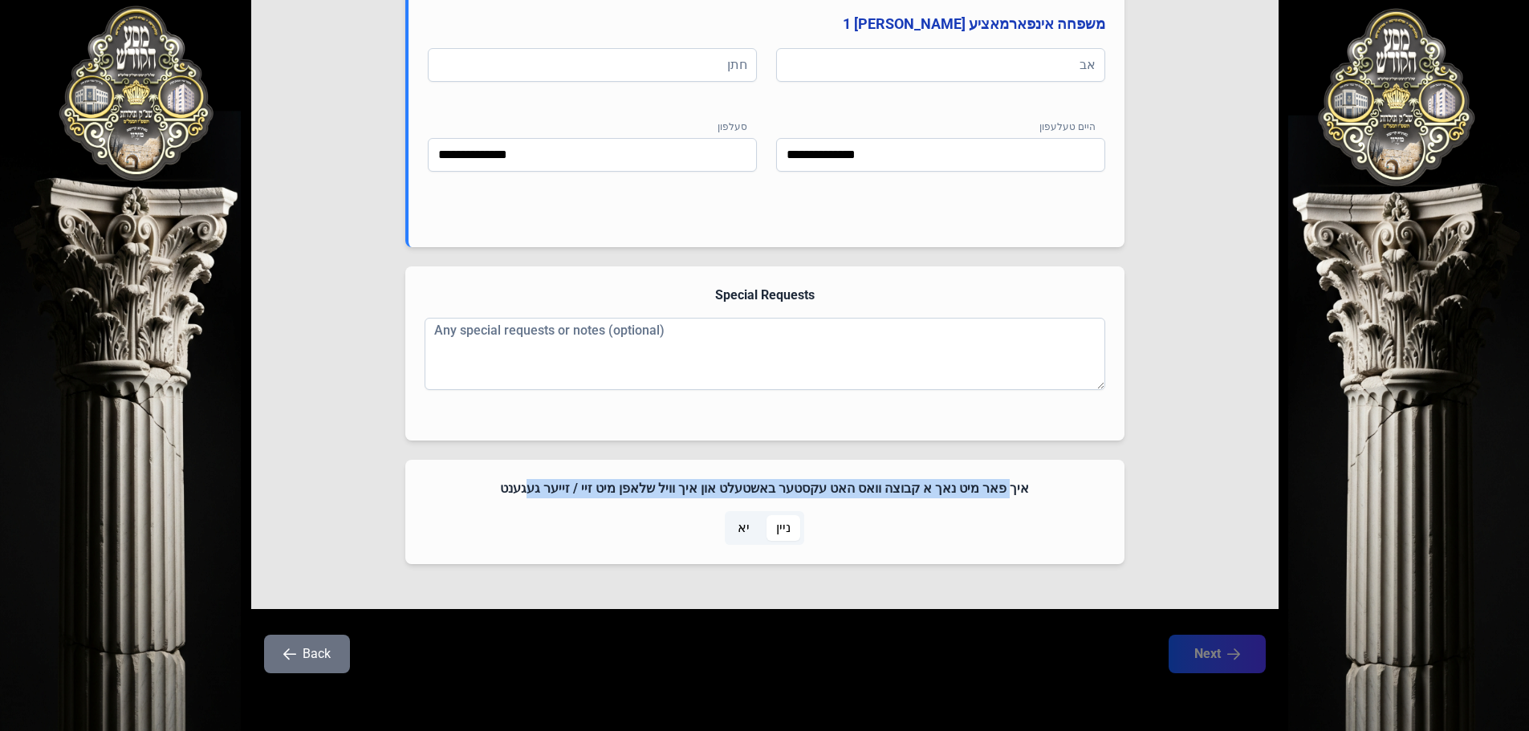
drag, startPoint x: 1001, startPoint y: 487, endPoint x: 539, endPoint y: 480, distance: 461.5
click at [539, 480] on h4 "איך פאר מיט נאך א קבוצה וואס האט עקסטער באשטעלט און איך וויל שלאפן מיט זיי / זי…" at bounding box center [765, 488] width 681 height 19
drag, startPoint x: 539, startPoint y: 480, endPoint x: 1036, endPoint y: 477, distance: 496.8
click at [1035, 477] on div "איך פאר מיט נאך א קבוצה וואס האט עקסטער באשטעלט און איך וויל שלאפן מיט זיי / זי…" at bounding box center [764, 512] width 719 height 104
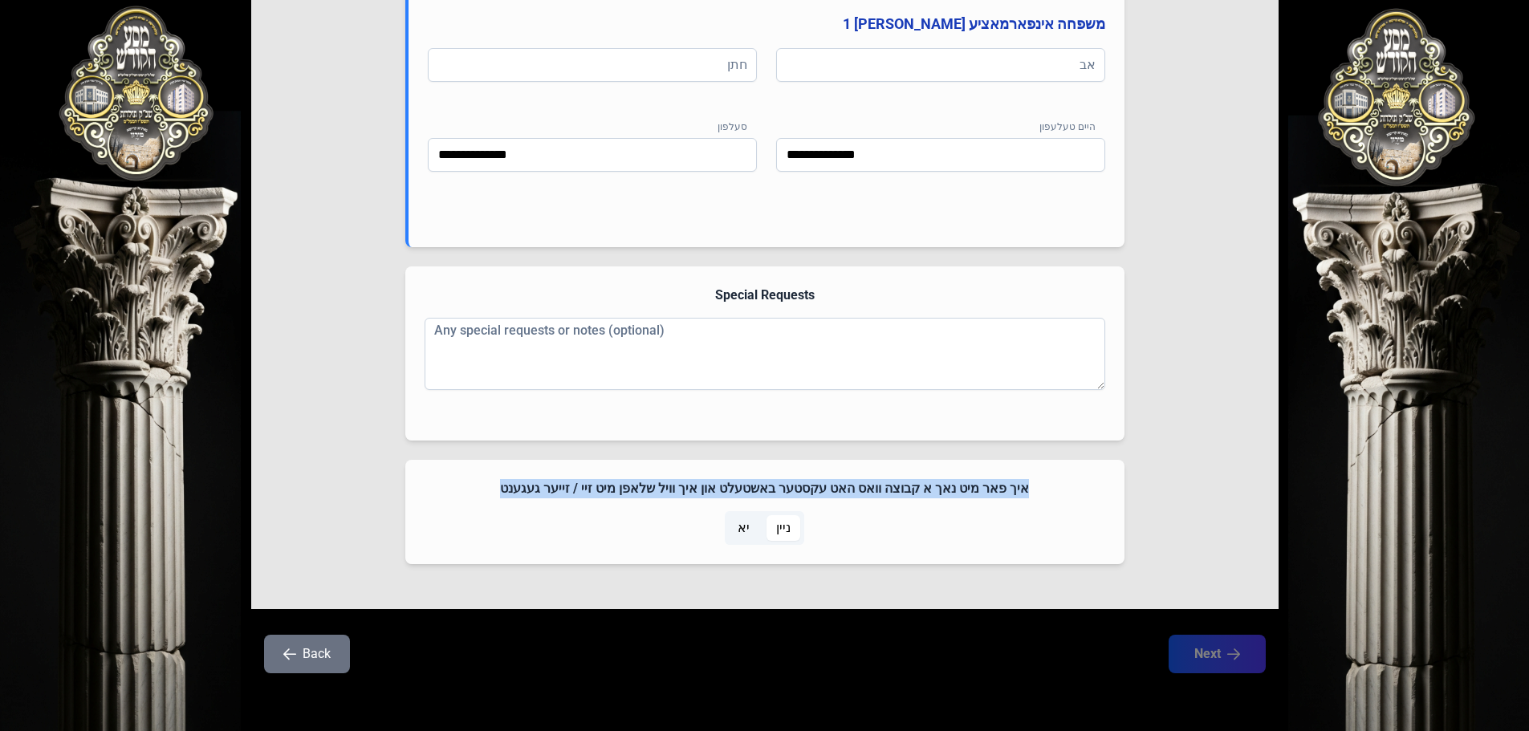
click at [1039, 476] on div "איך פאר מיט נאך א קבוצה וואס האט עקסטער באשטעלט און איך וויל שלאפן מיט זיי / זי…" at bounding box center [764, 512] width 719 height 104
drag, startPoint x: 1039, startPoint y: 476, endPoint x: 447, endPoint y: 470, distance: 591.5
click at [447, 470] on div "איך פאר מיט נאך א קבוצה וואס האט עקסטער באשטעלט און איך וויל שלאפן מיט זיי / זי…" at bounding box center [764, 512] width 719 height 104
click at [457, 474] on div "איך פאר מיט נאך א קבוצה וואס האט עקסטער באשטעלט און איך וויל שלאפן מיט זיי / זי…" at bounding box center [764, 512] width 719 height 104
